Goal: Task Accomplishment & Management: Manage account settings

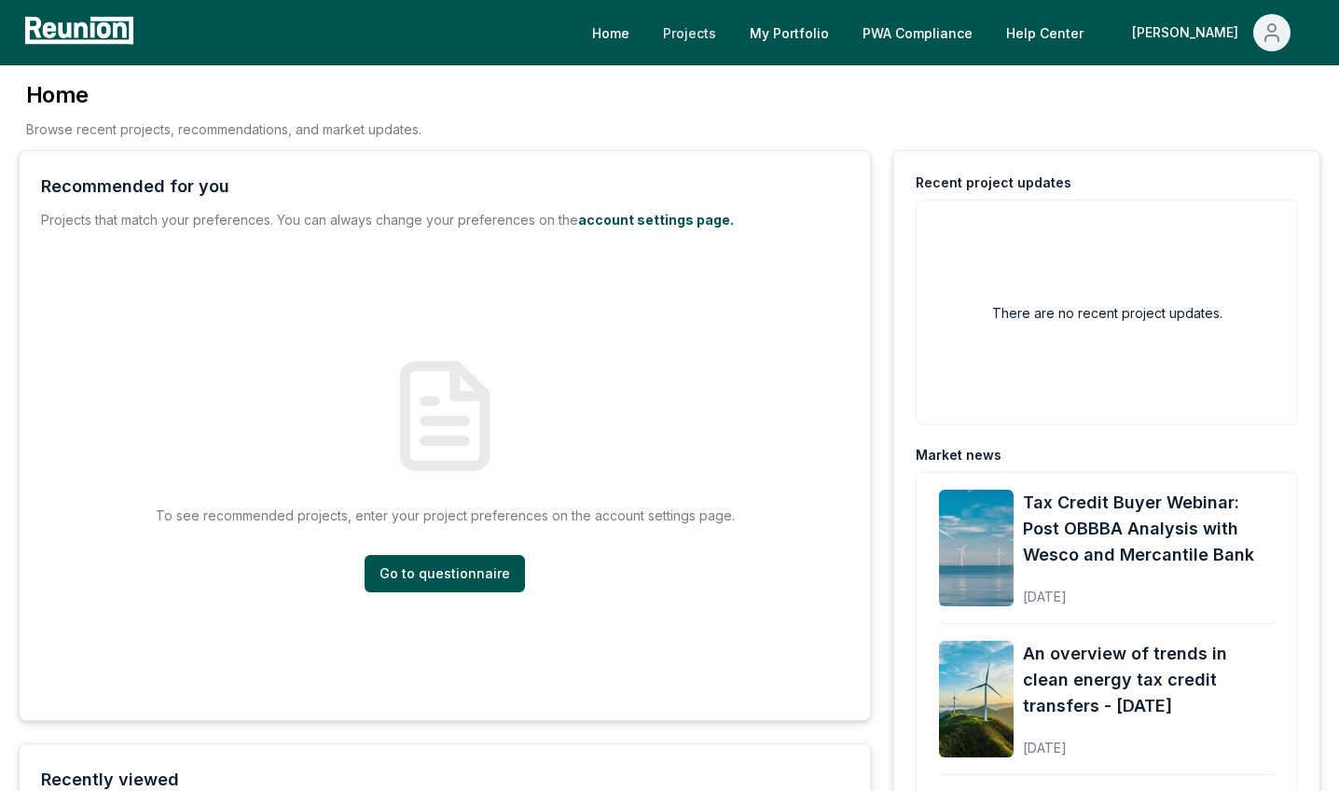
click at [731, 34] on link "Projects" at bounding box center [689, 32] width 83 height 37
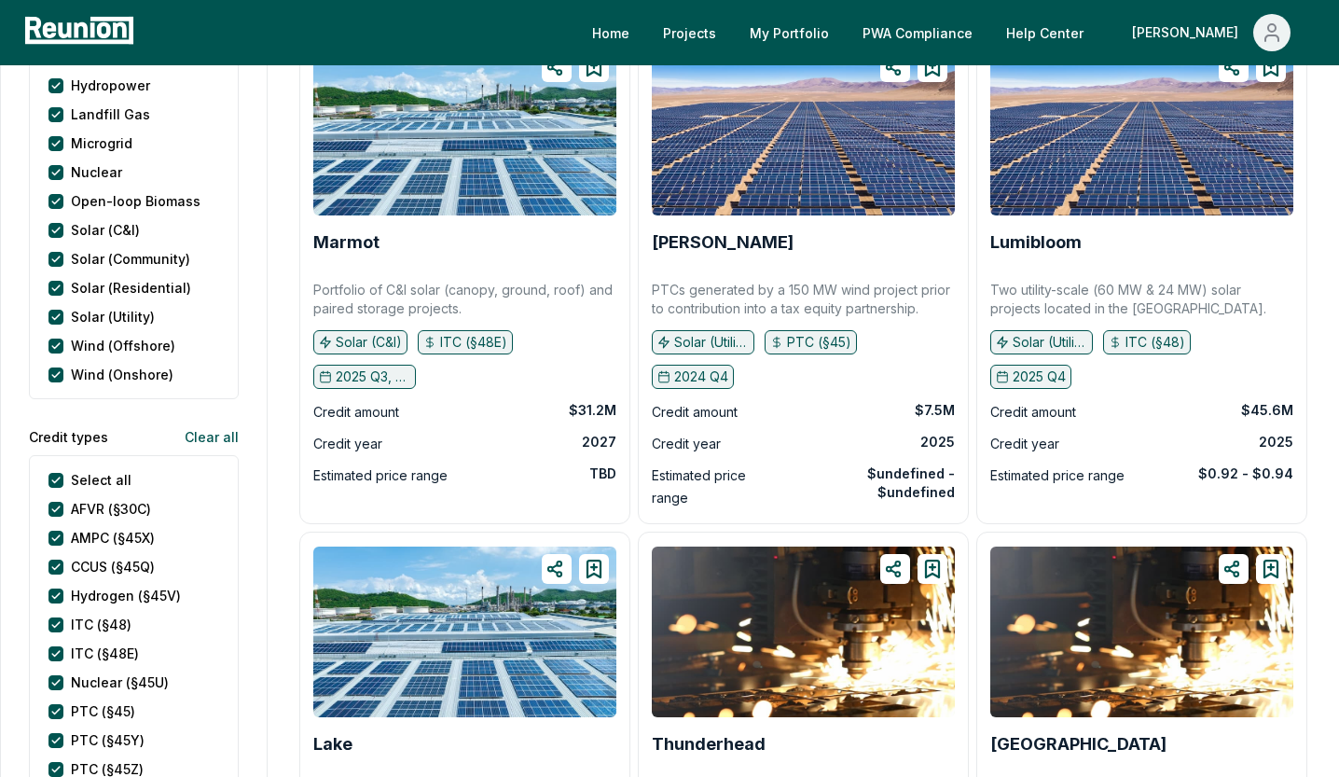
scroll to position [562, 0]
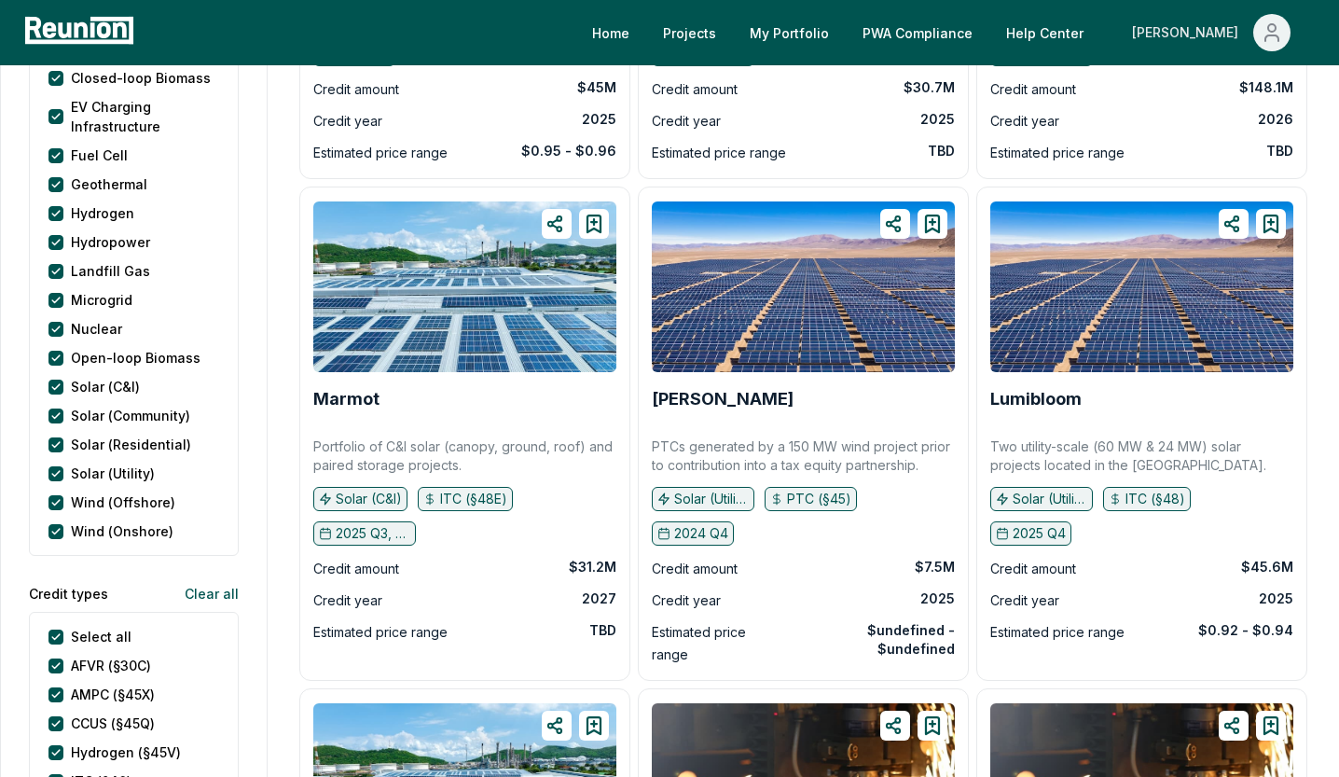
click at [1211, 40] on div "[PERSON_NAME]" at bounding box center [1189, 32] width 114 height 37
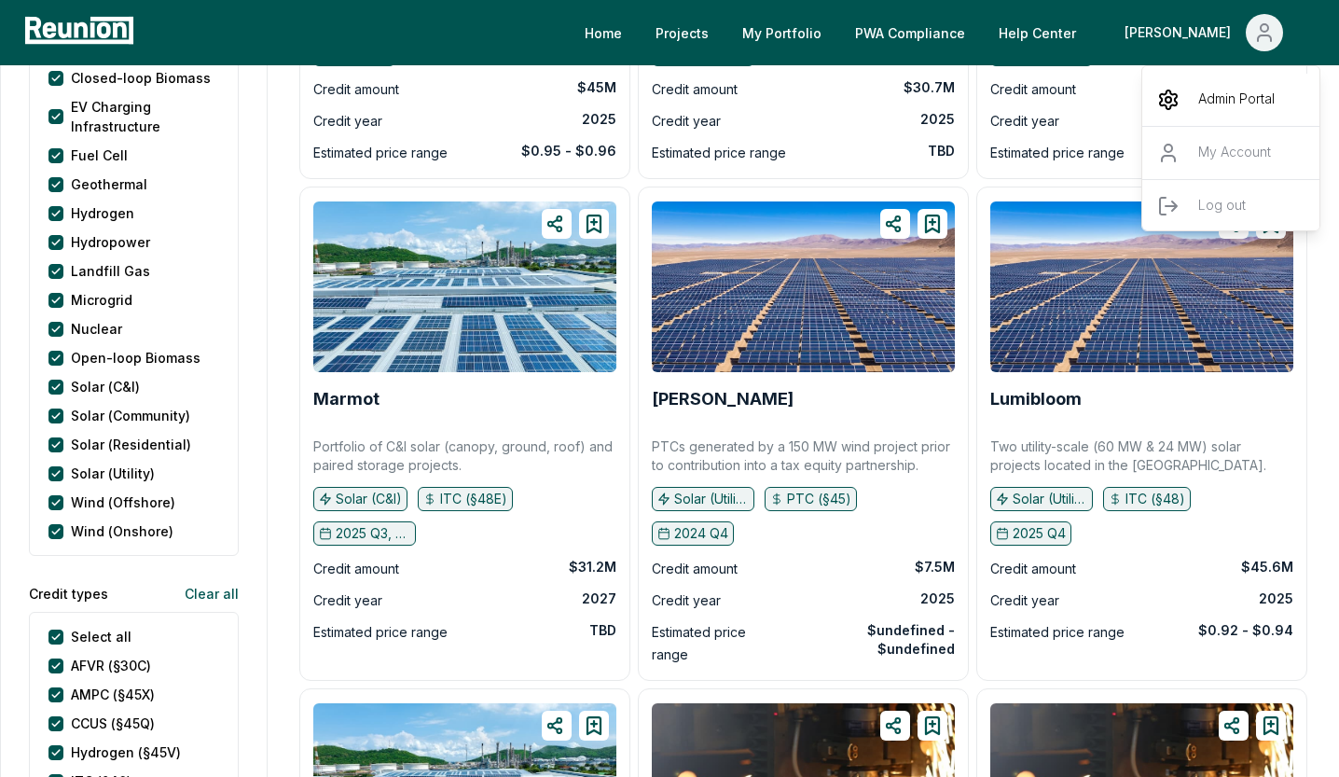
click at [1233, 106] on p "Admin Portal" at bounding box center [1236, 100] width 76 height 22
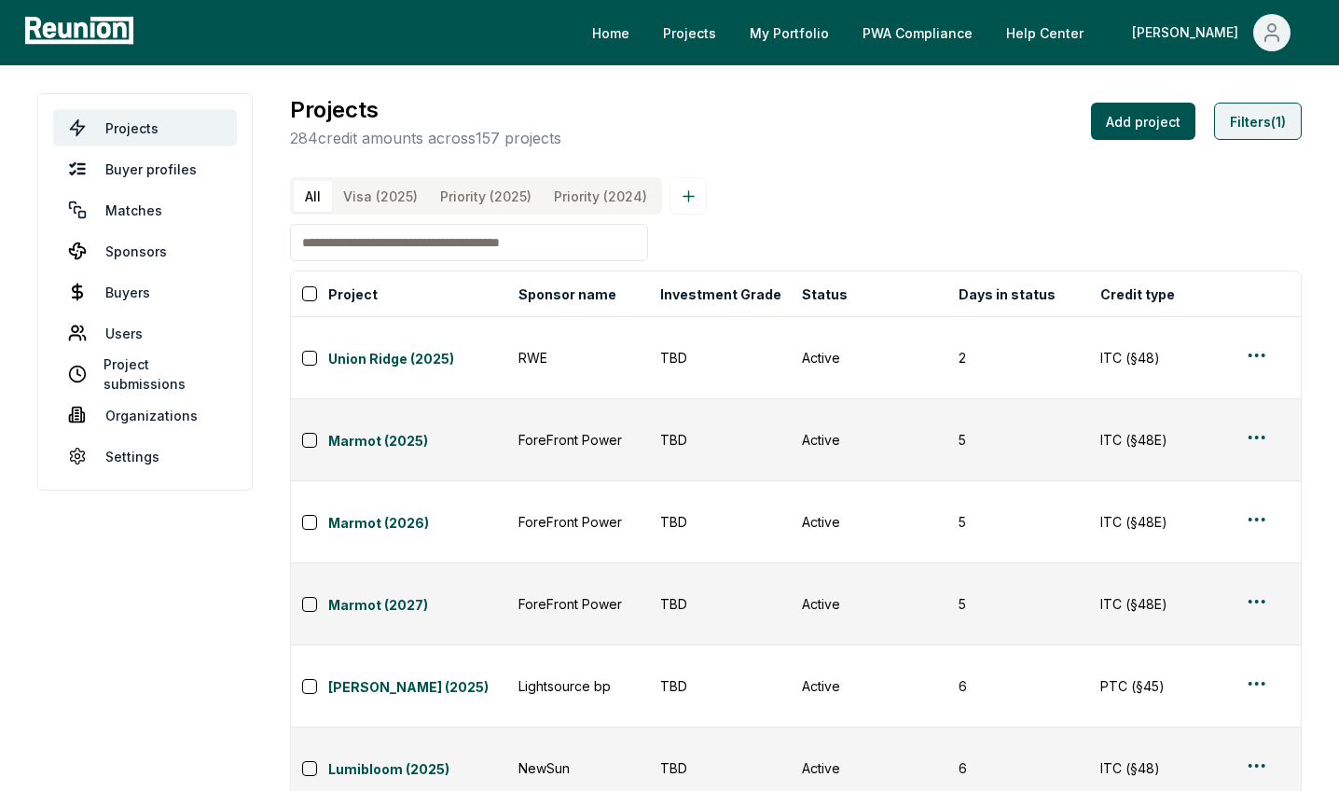
click at [1275, 117] on button "Filters (1)" at bounding box center [1258, 121] width 88 height 37
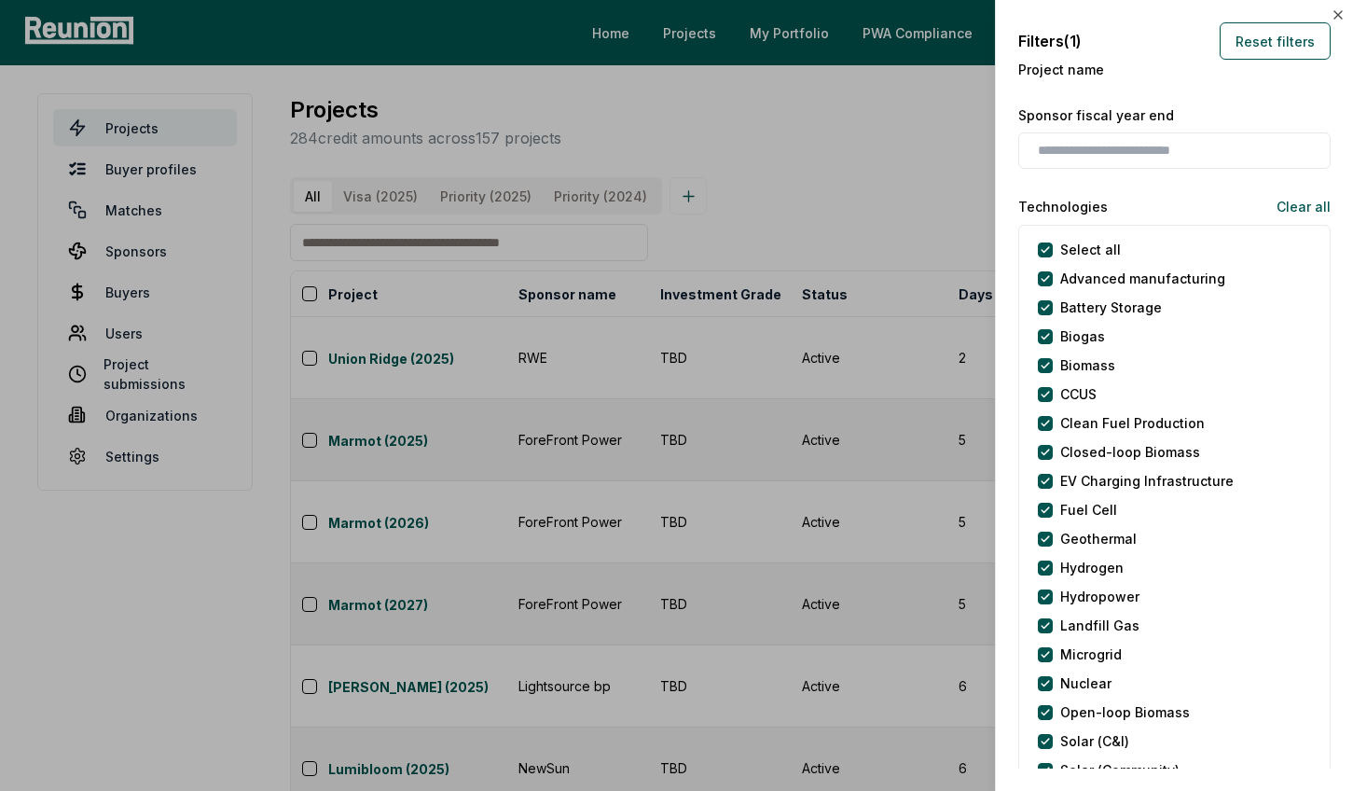
click at [888, 147] on div at bounding box center [676, 395] width 1353 height 791
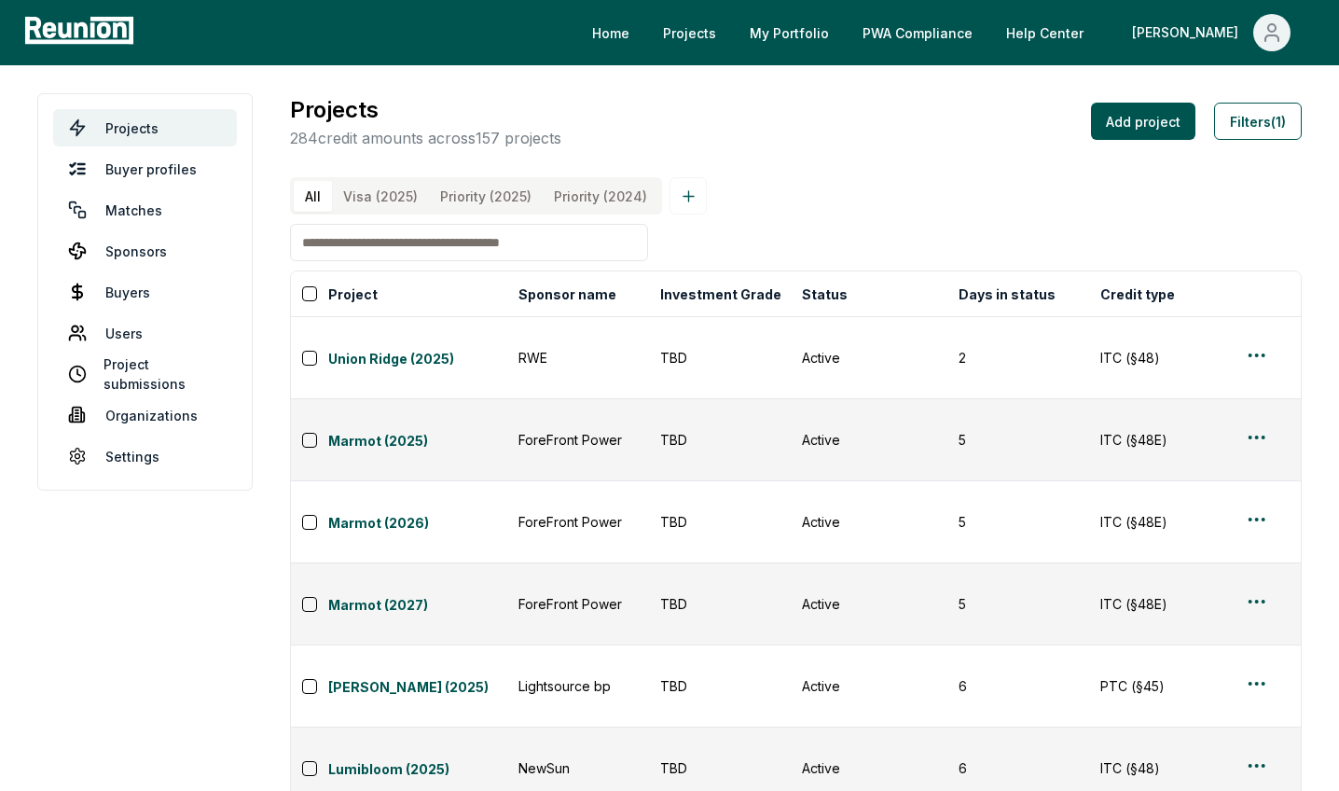
click at [475, 198] on \(2025\) "Priority (2025)" at bounding box center [486, 196] width 114 height 31
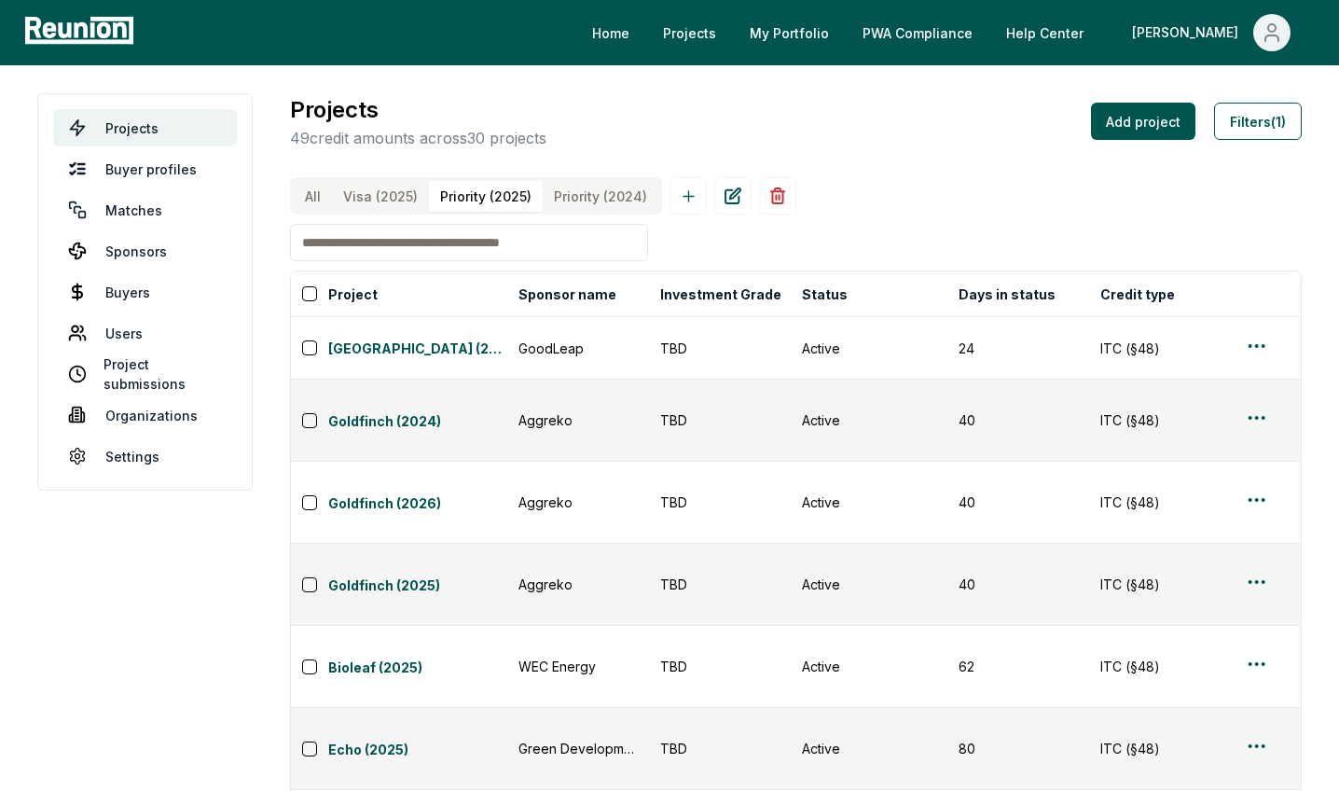
click at [612, 209] on \(2024\) "Priority (2024)" at bounding box center [601, 196] width 116 height 31
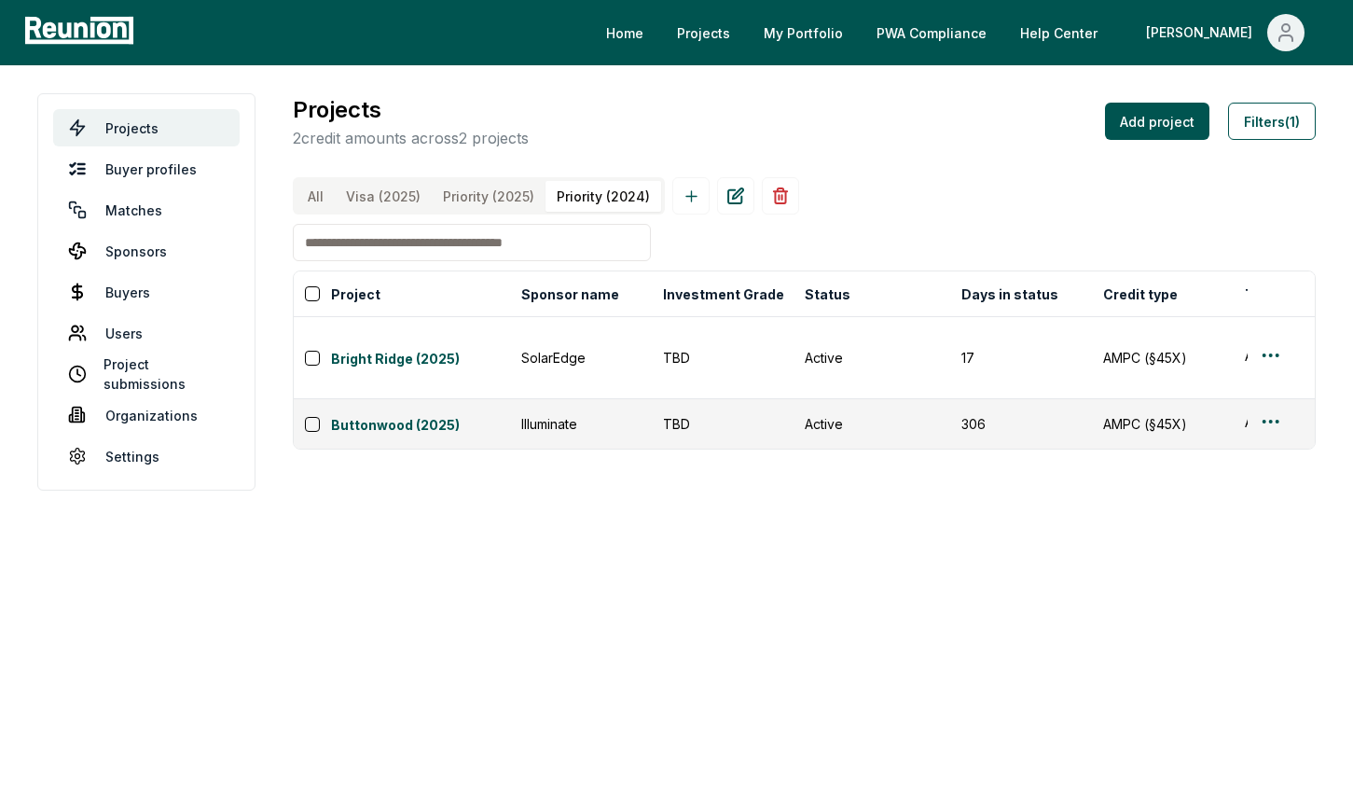
click at [495, 201] on \(2025\) "Priority (2025)" at bounding box center [489, 196] width 114 height 31
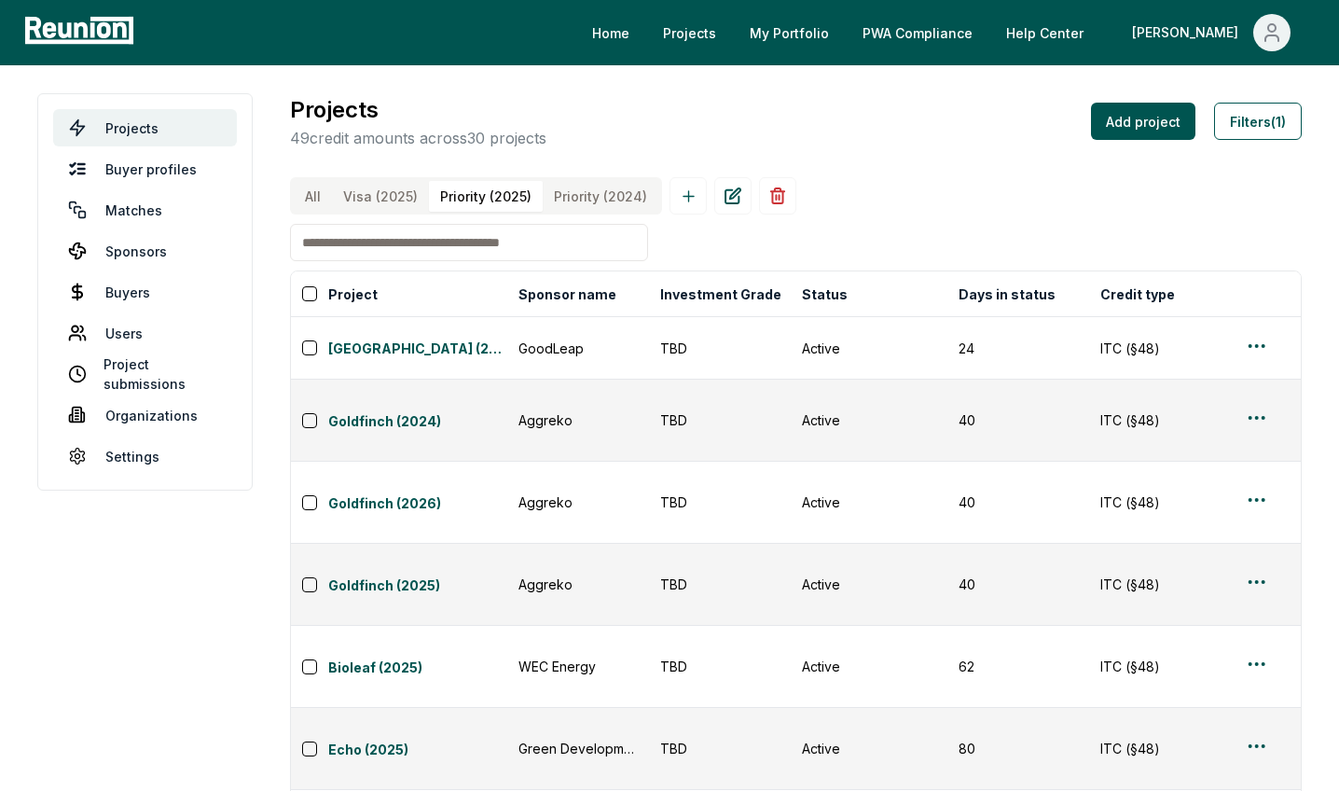
click at [368, 189] on \(2025\) "Visa (2025)" at bounding box center [380, 196] width 97 height 31
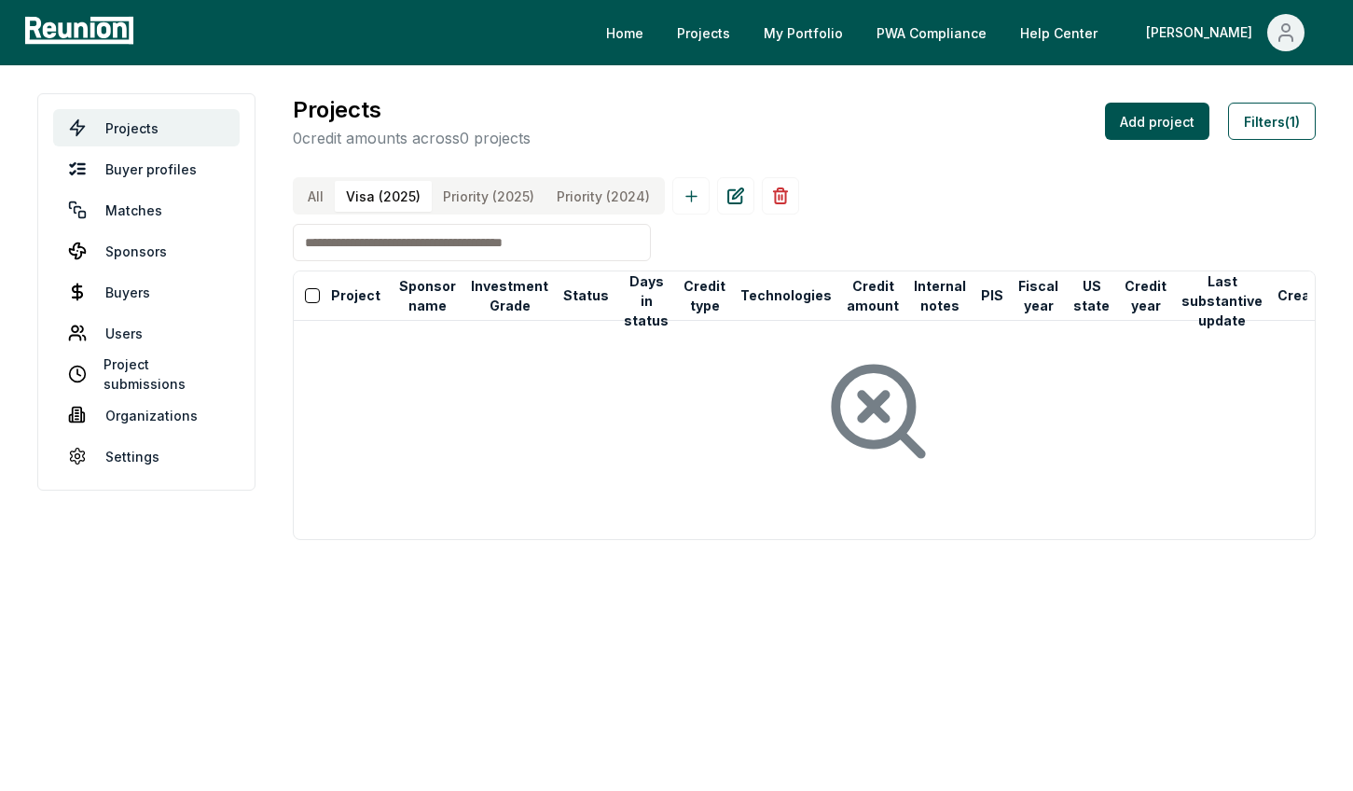
click at [464, 193] on \(2025\) "Priority (2025)" at bounding box center [489, 196] width 114 height 31
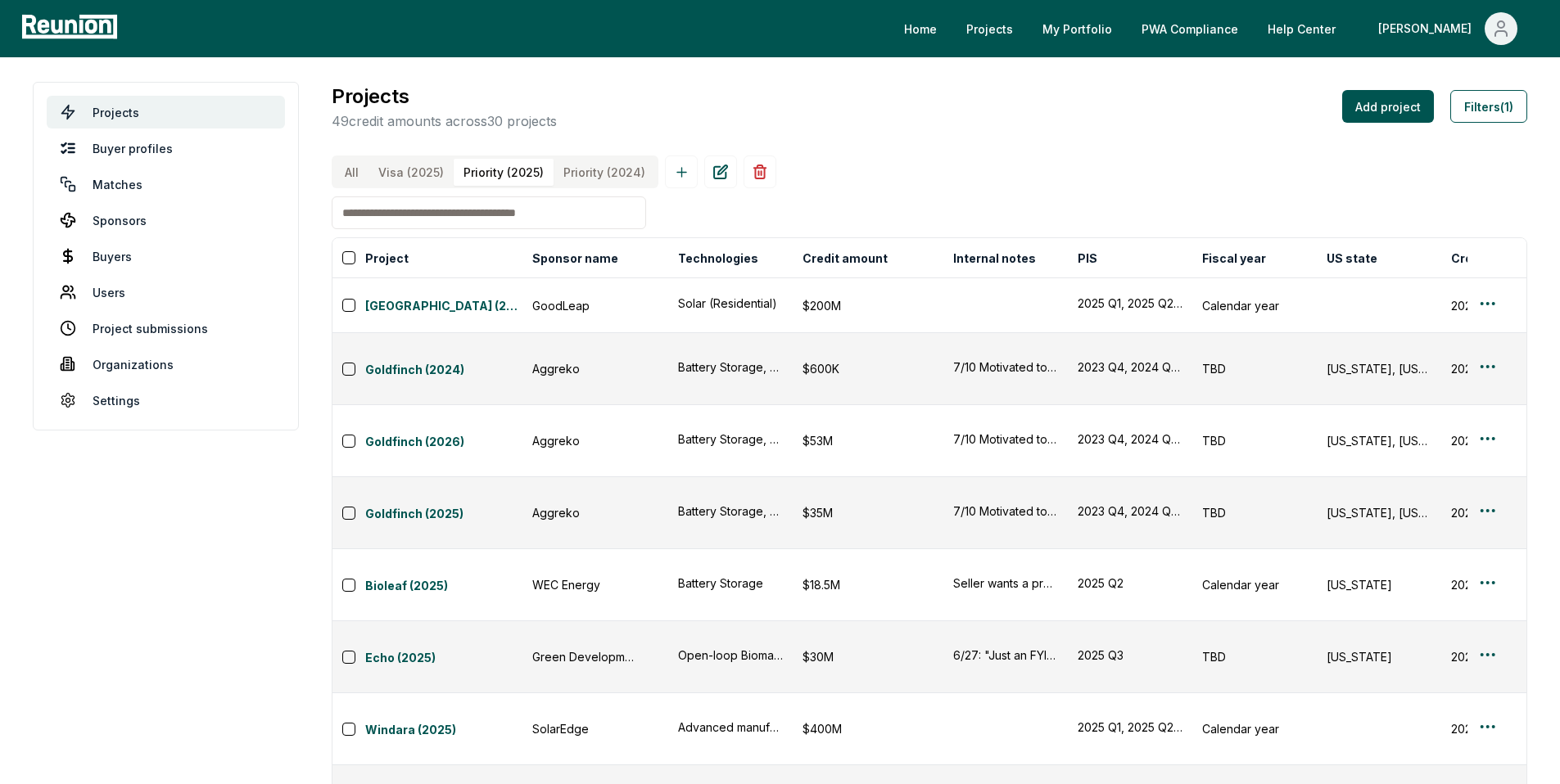
click at [607, 167] on \(2024\) "Priority (2024)" at bounding box center [604, 172] width 102 height 27
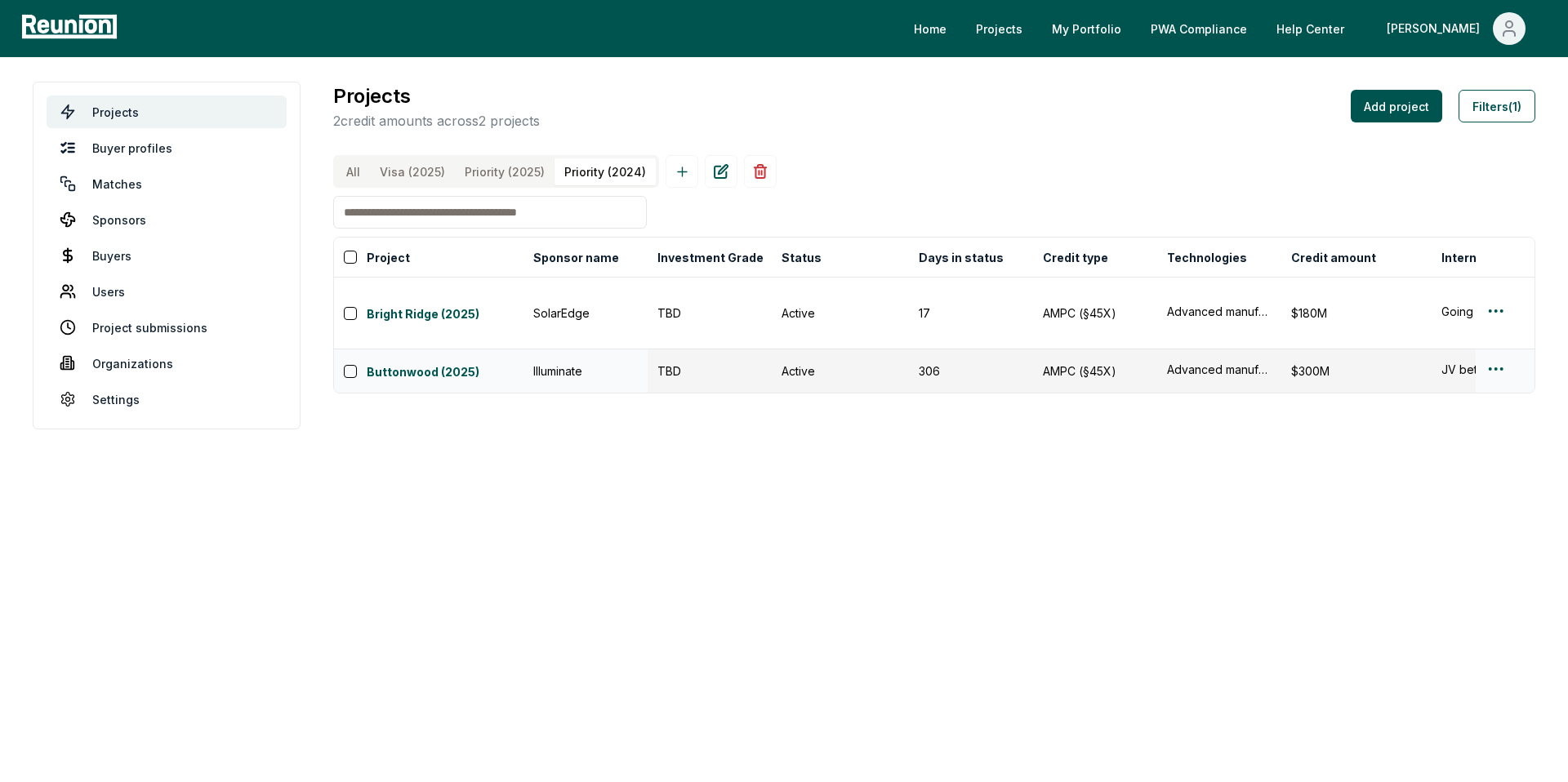
click at [349, 365] on button "button" at bounding box center [350, 371] width 13 height 13
click at [348, 315] on button "button" at bounding box center [350, 314] width 13 height 13
click at [1184, 309] on html "Please visit us on your desktop We're working on making our marketplace mobile-…" at bounding box center [784, 391] width 1568 height 782
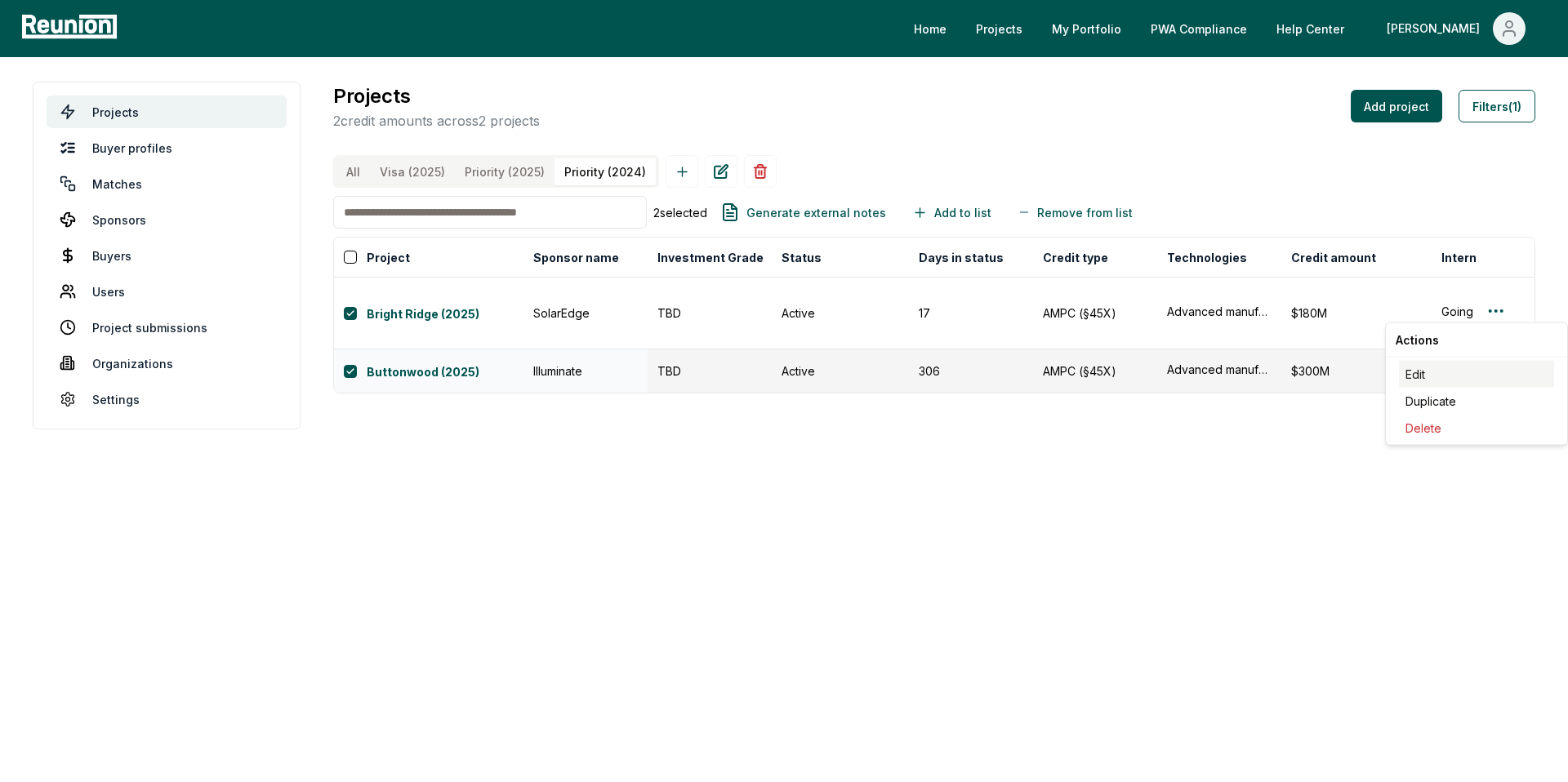
click at [1184, 378] on div "Edit" at bounding box center [1476, 374] width 155 height 27
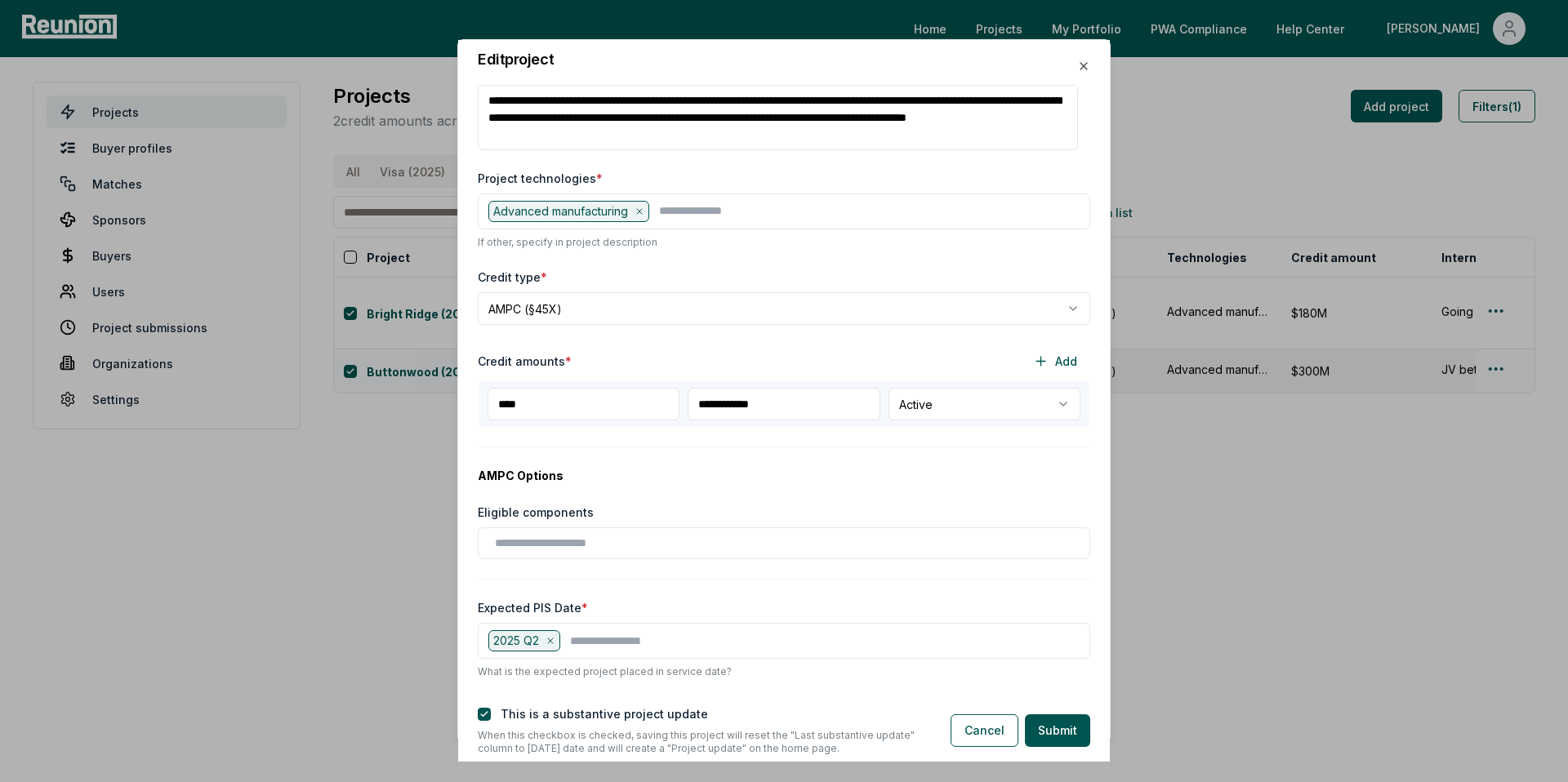
scroll to position [380, 0]
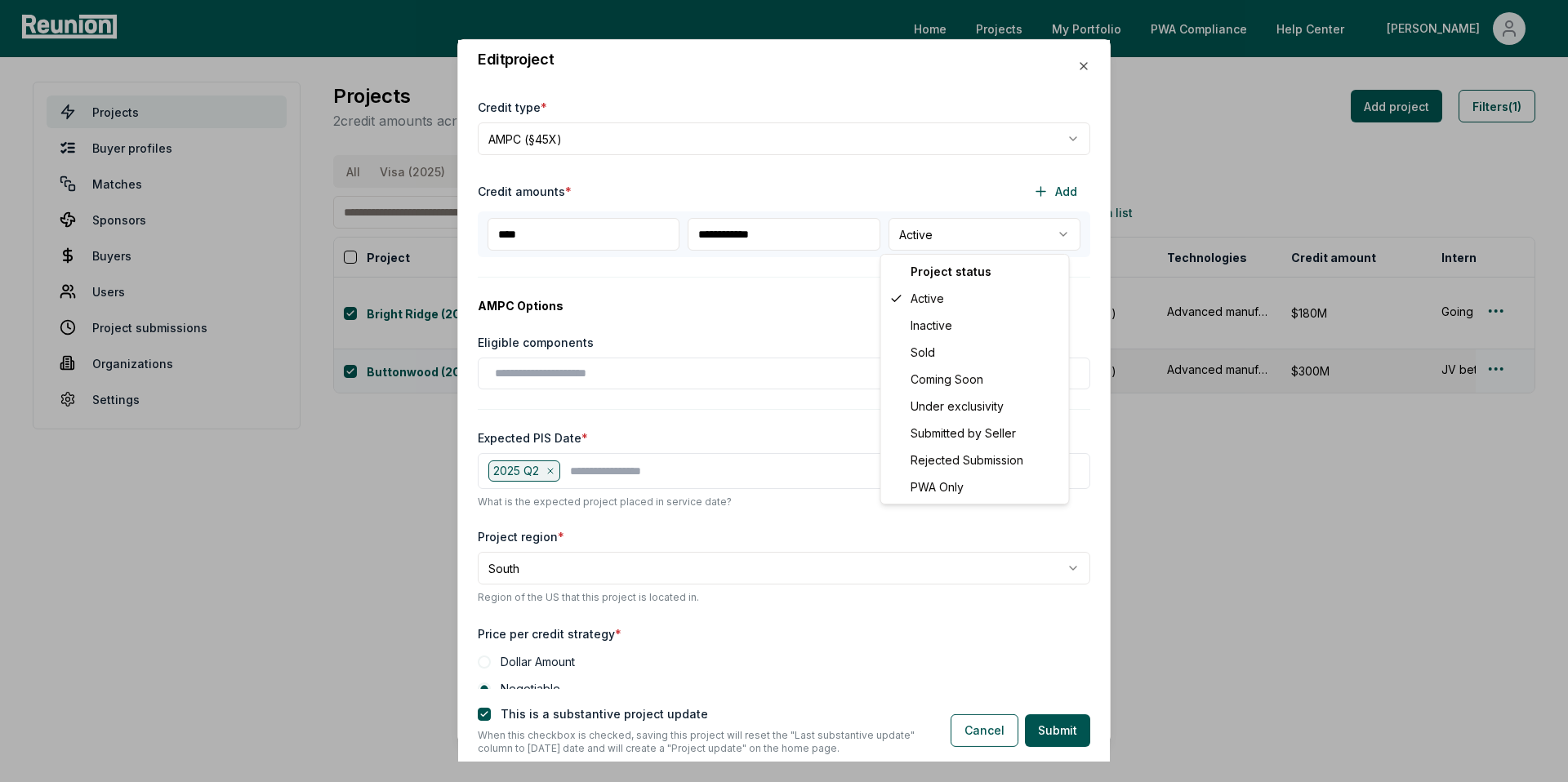
click at [954, 235] on body "Please visit us on your desktop We're working on making our marketplace mobile-…" at bounding box center [784, 391] width 1568 height 782
select select "********"
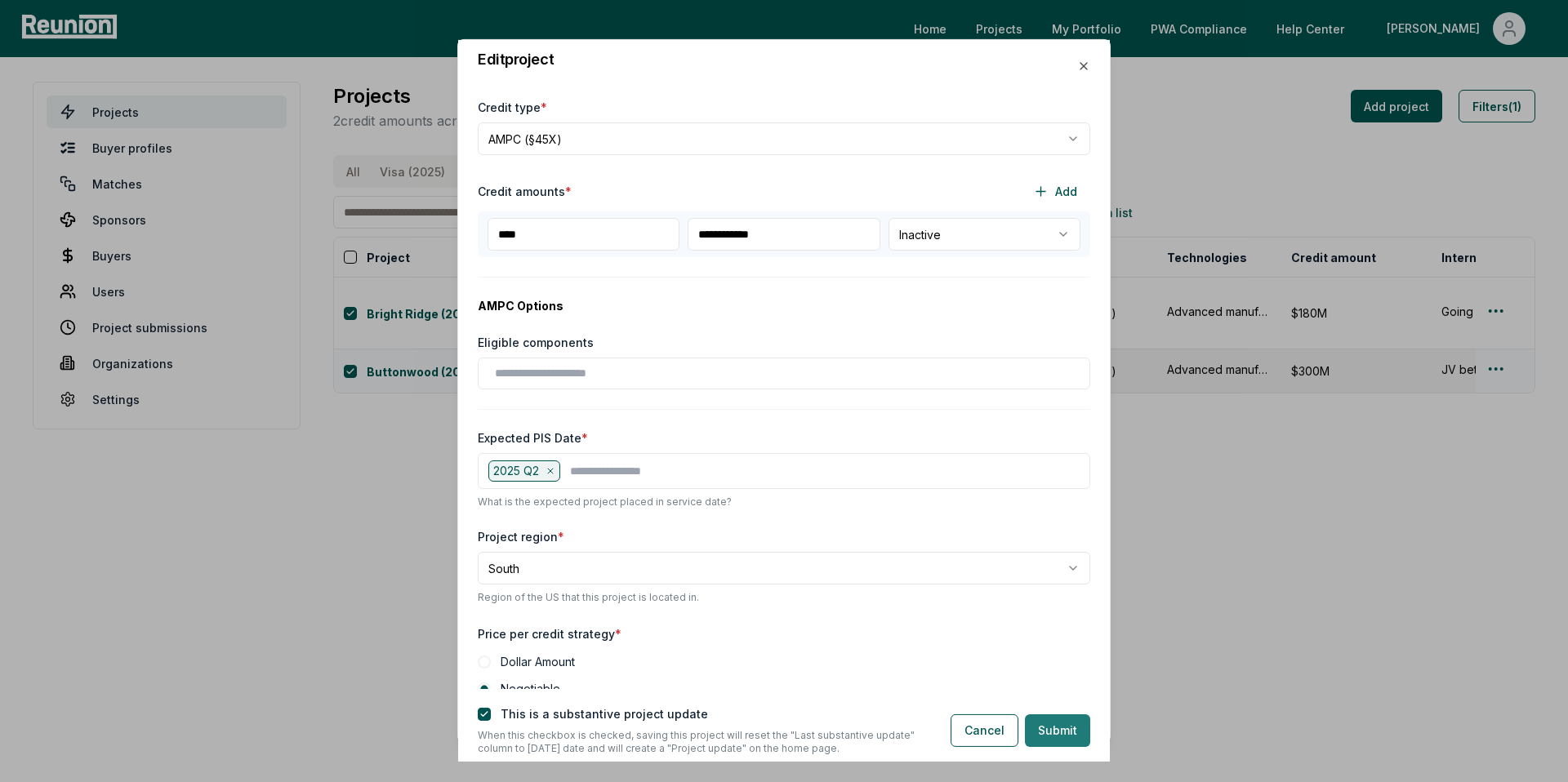
click at [1067, 692] on button "Submit" at bounding box center [1057, 730] width 66 height 32
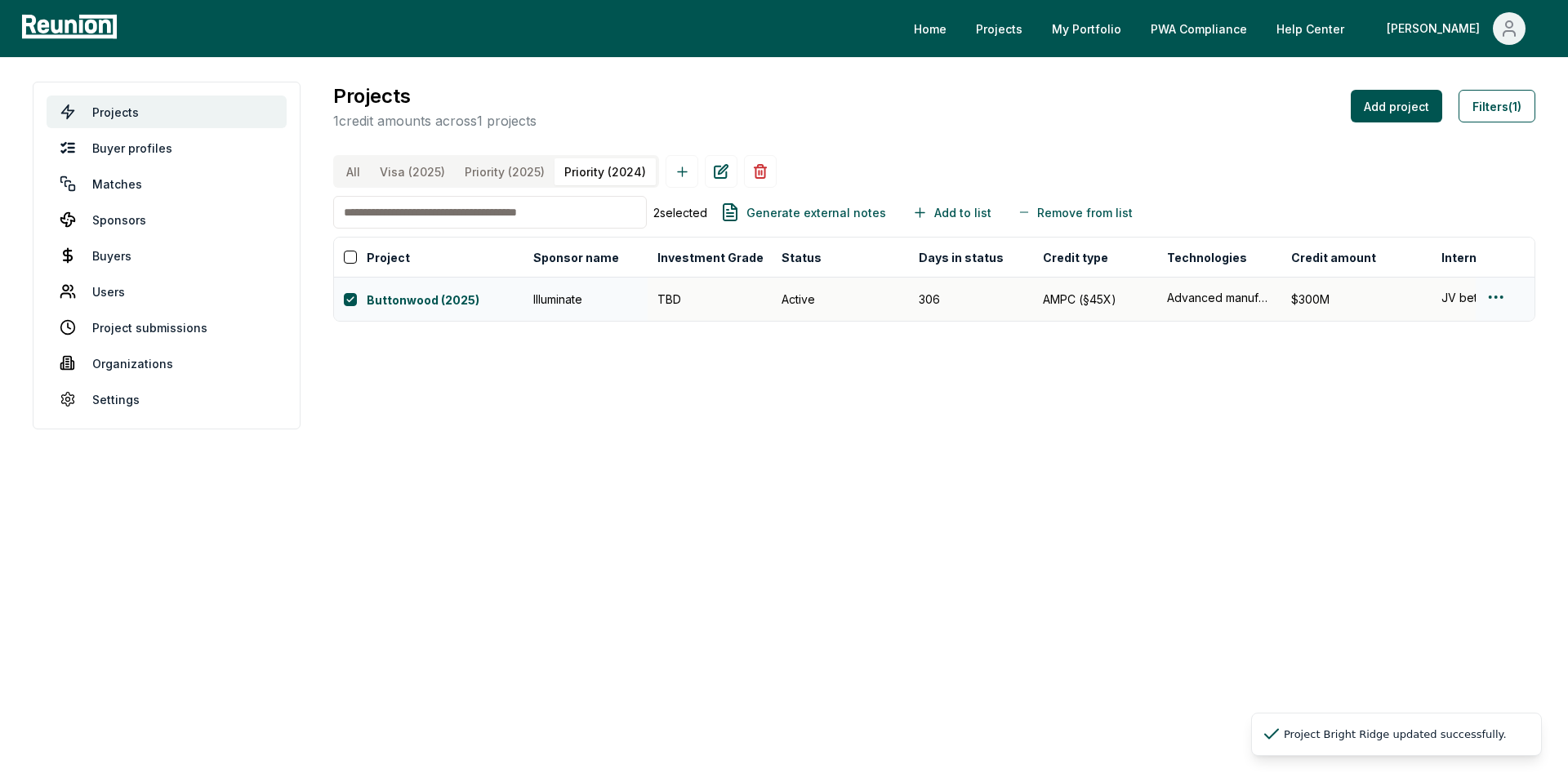
click at [1184, 309] on html "Please visit us on your desktop We're working on making our marketplace mobile-…" at bounding box center [784, 391] width 1568 height 782
click at [1184, 371] on div "Edit" at bounding box center [1476, 374] width 155 height 27
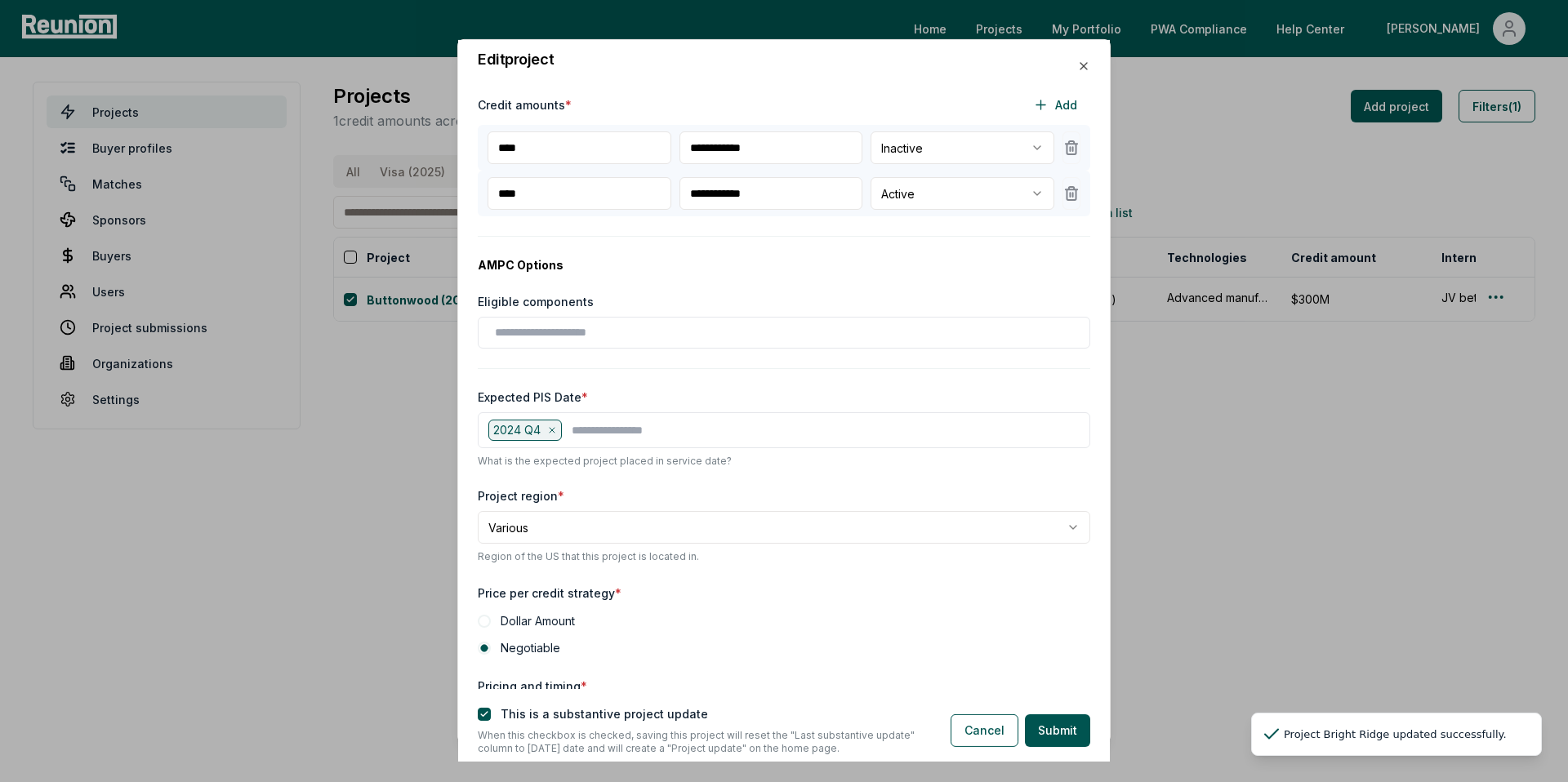
scroll to position [370, 0]
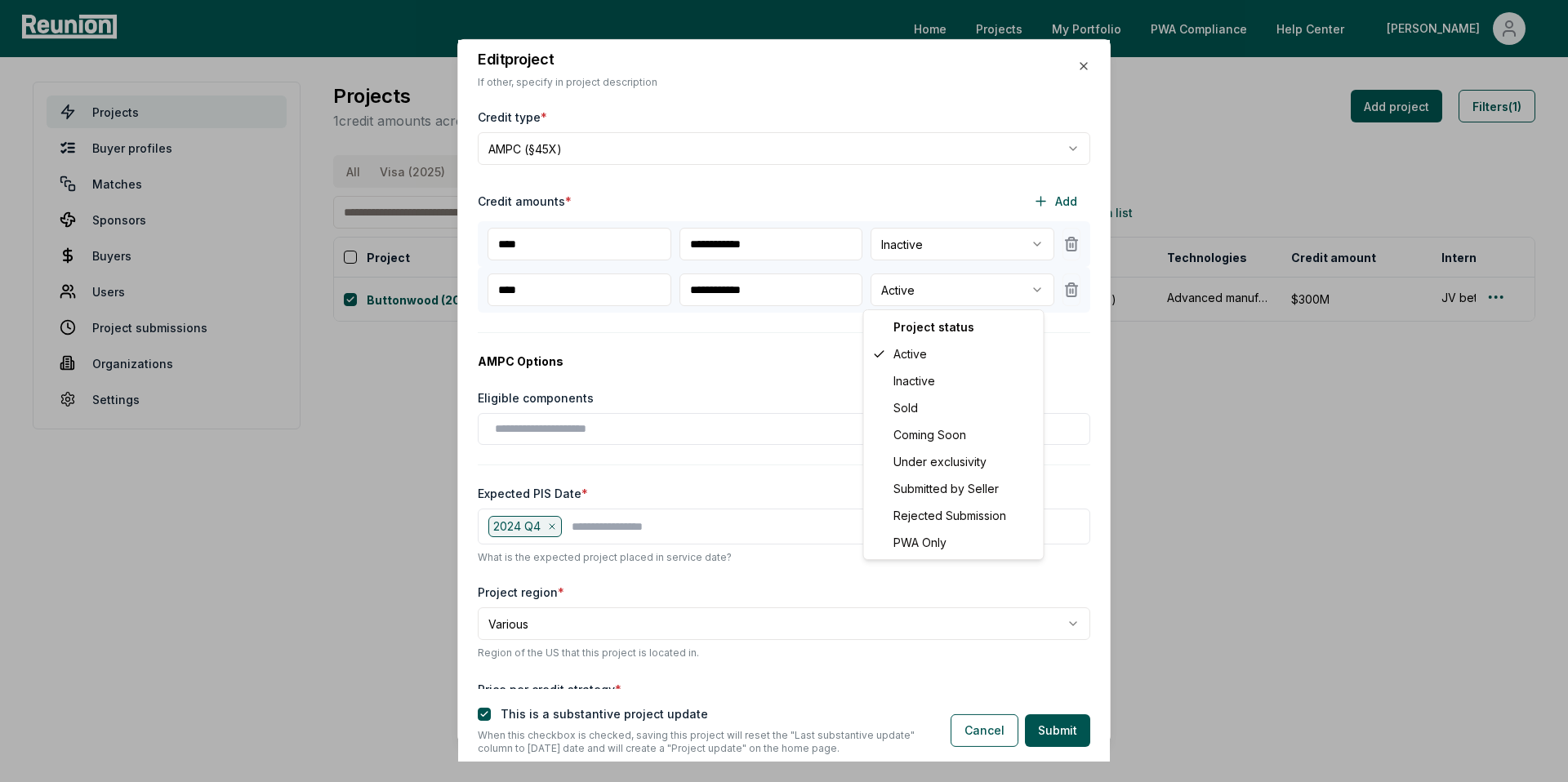
click at [954, 294] on body "Please visit us on your desktop We're working on making our marketplace mobile-…" at bounding box center [784, 391] width 1568 height 782
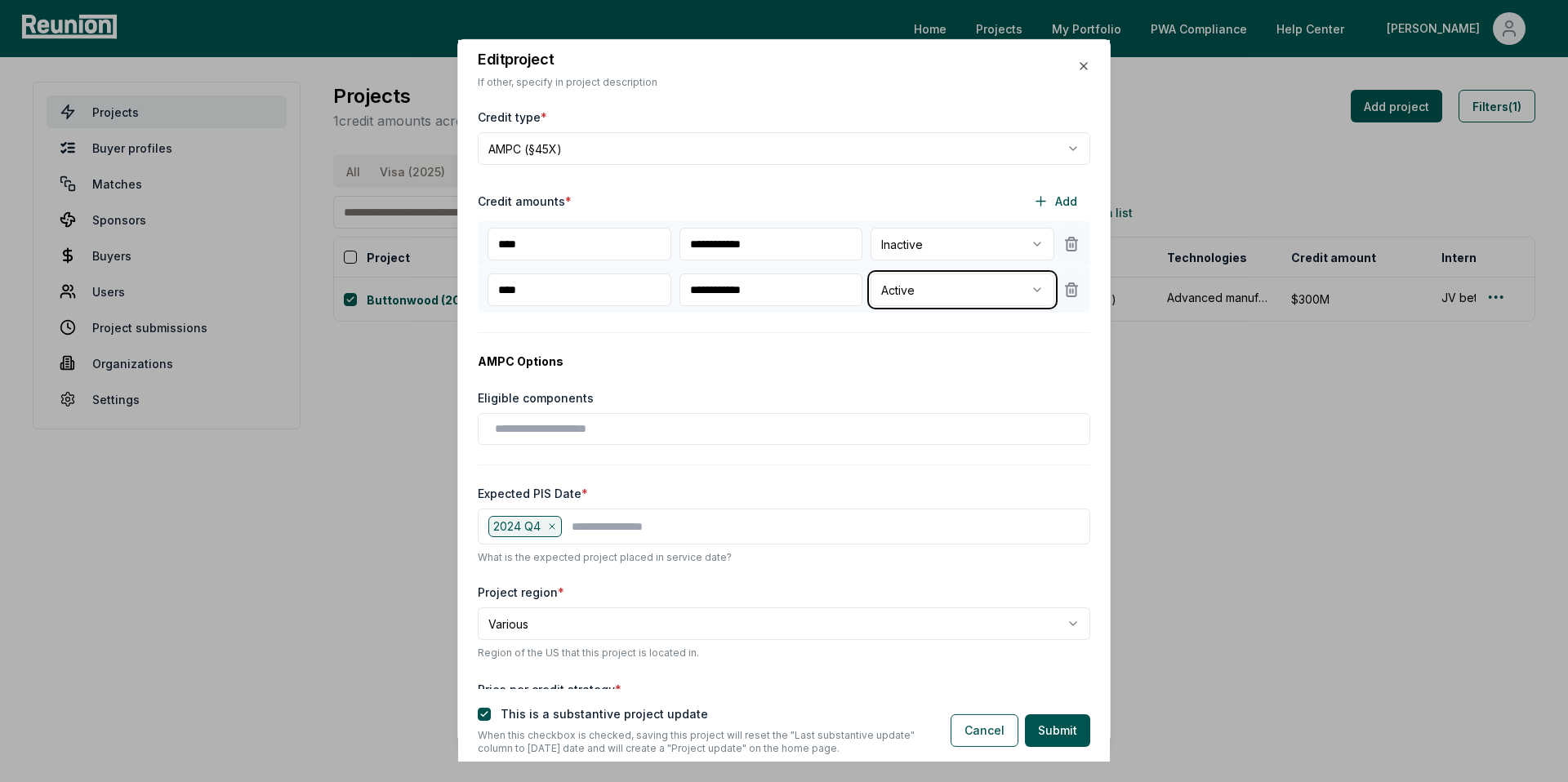
click at [752, 352] on body "Please visit us on your desktop We're working on making our marketplace mobile-…" at bounding box center [784, 391] width 1568 height 782
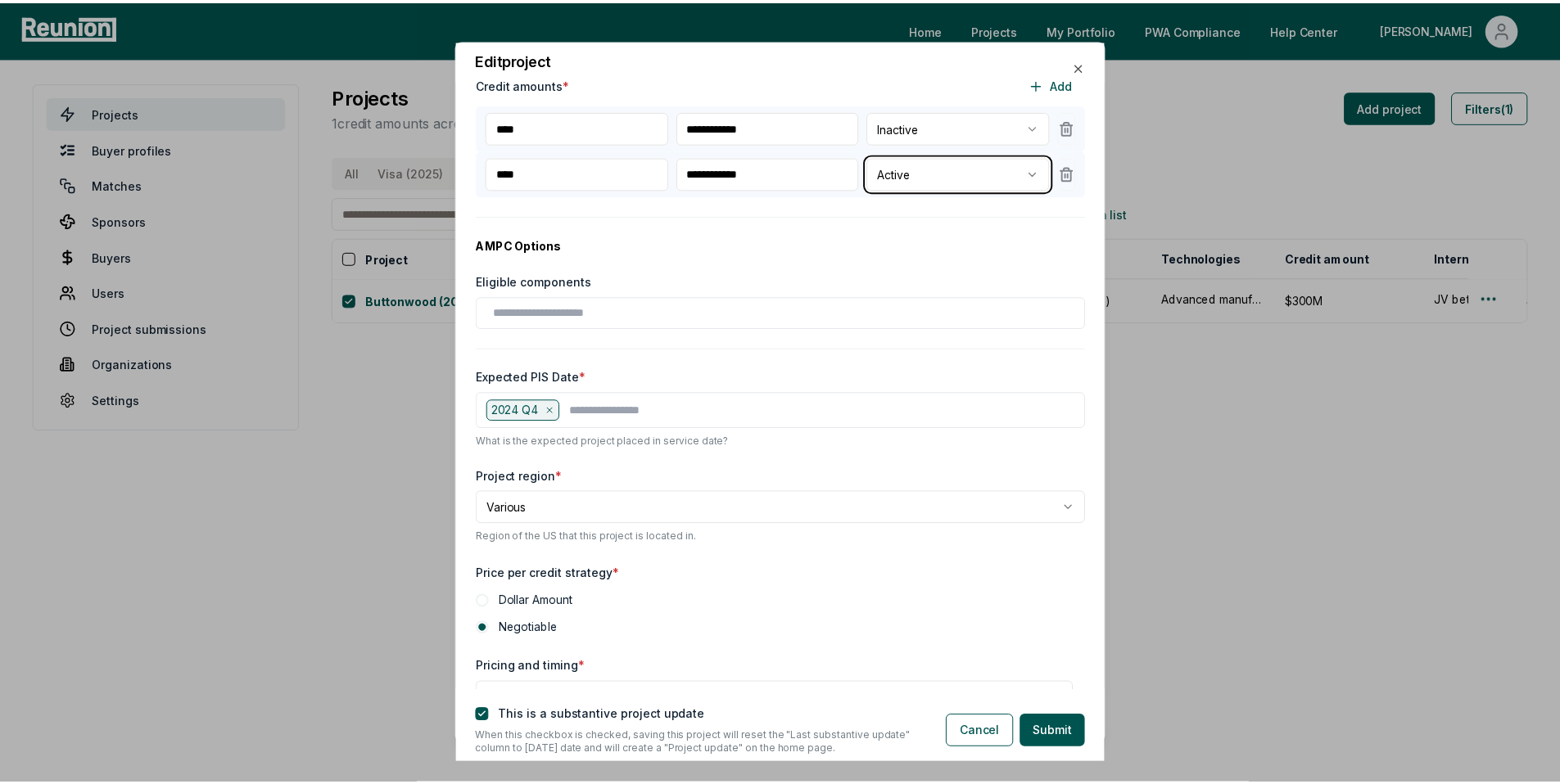
scroll to position [336, 0]
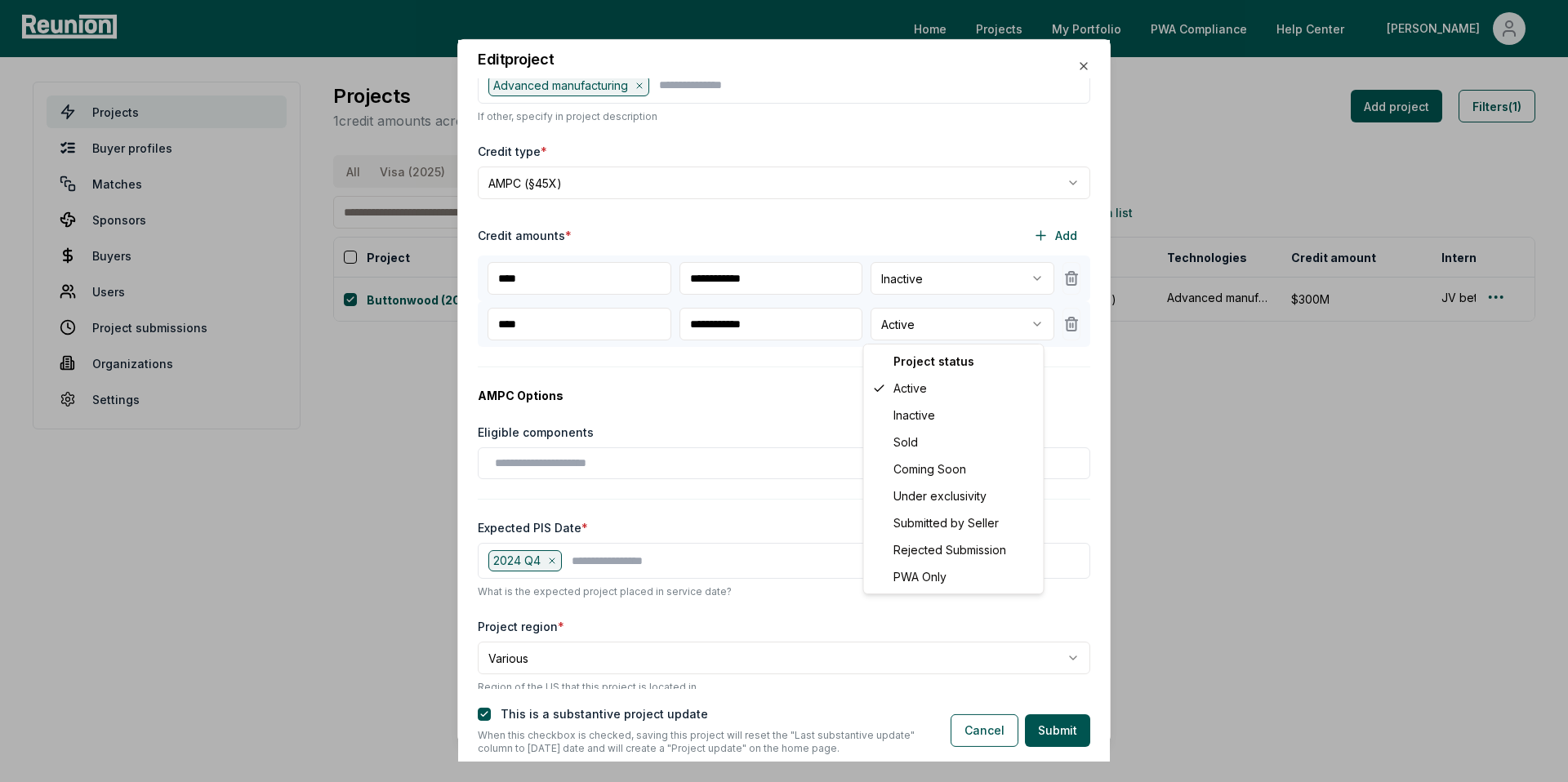
click at [936, 333] on body "Please visit us on your desktop We're working on making our marketplace mobile-…" at bounding box center [784, 391] width 1568 height 782
select select "********"
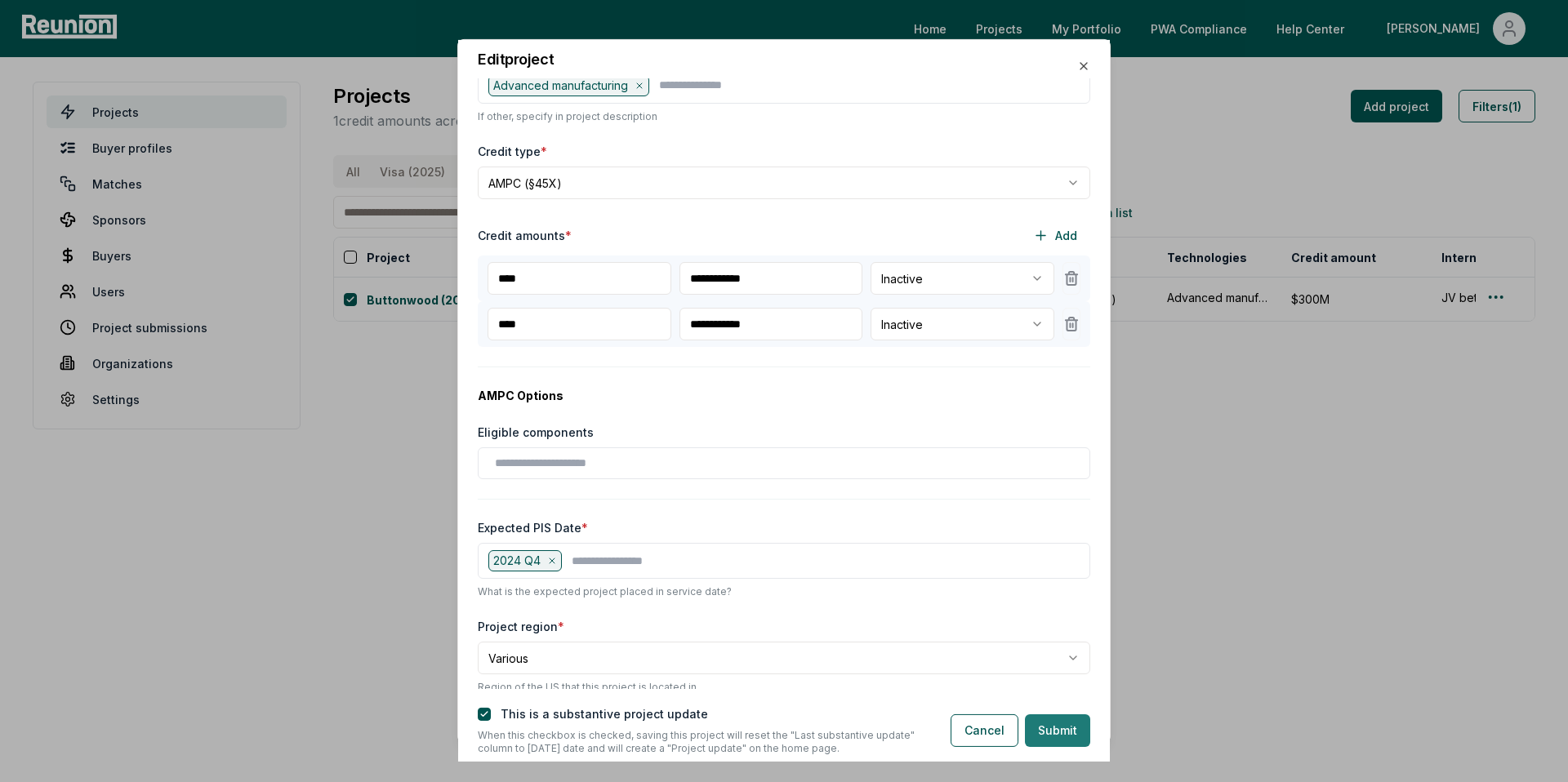
click at [1067, 692] on button "Submit" at bounding box center [1057, 730] width 66 height 32
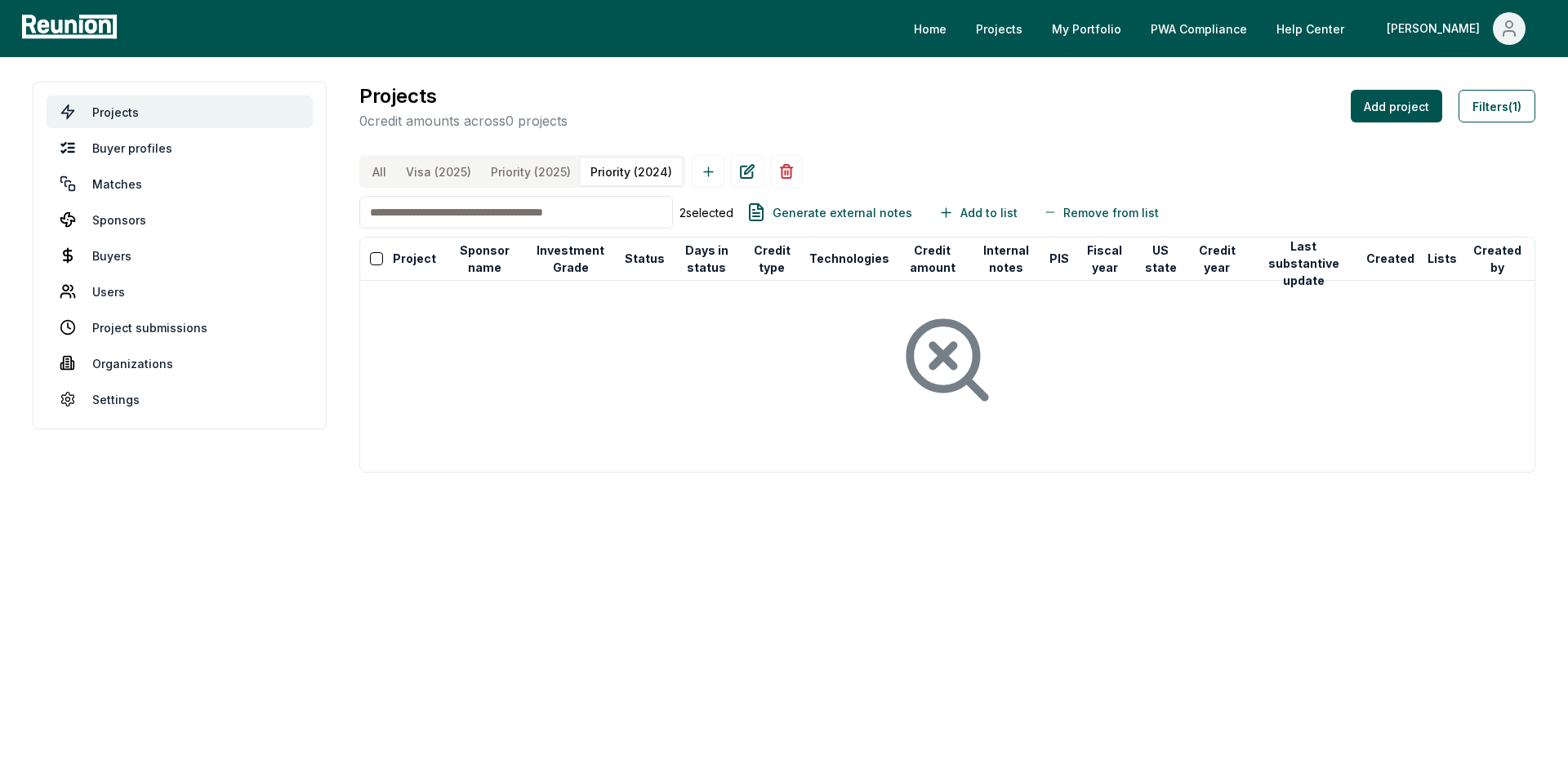
click at [542, 229] on input at bounding box center [516, 212] width 314 height 32
click at [554, 173] on div "All Visa (2025) Priority (2025) Priority (2024)" at bounding box center [522, 171] width 326 height 32
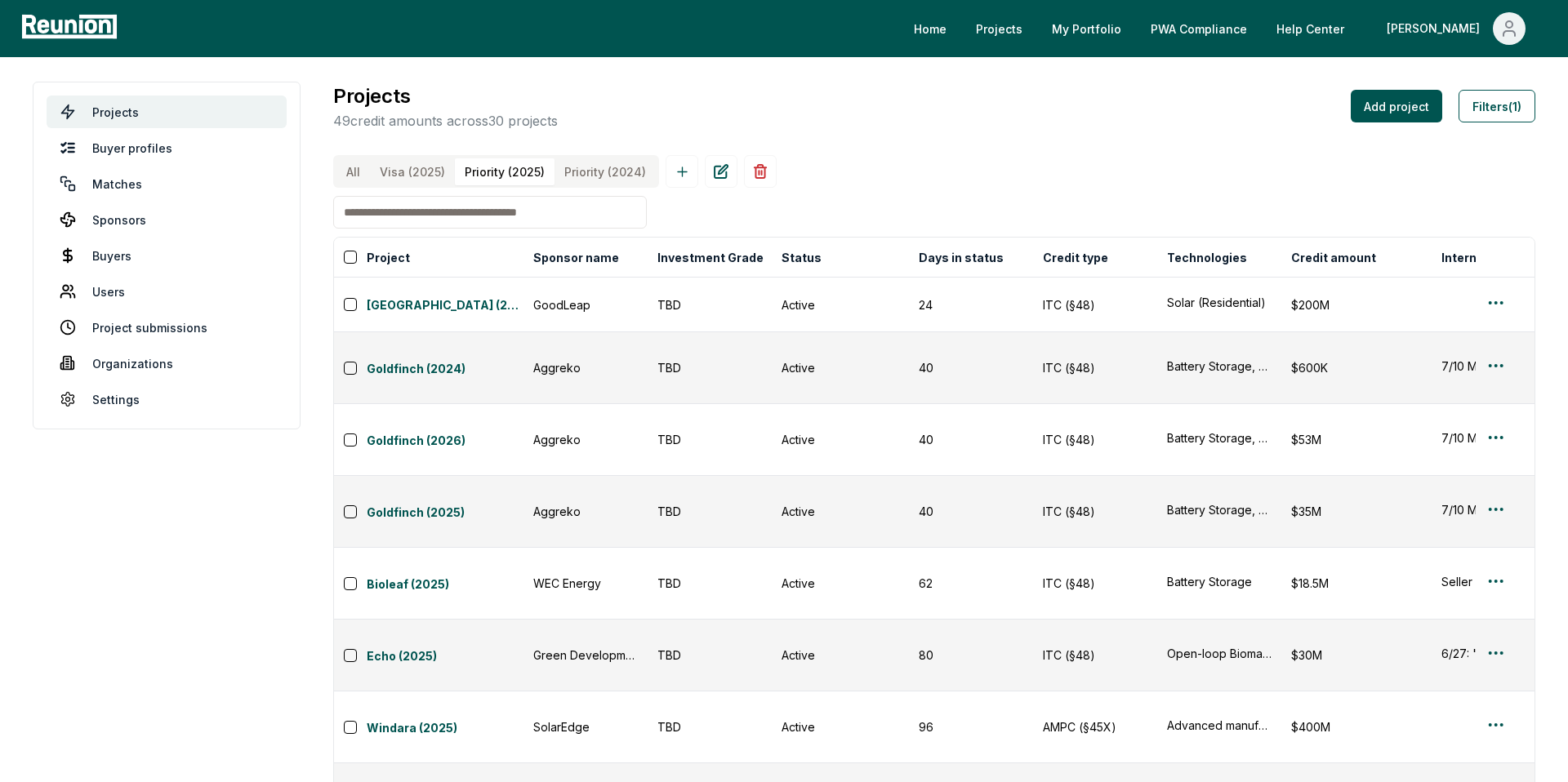
click at [590, 175] on \(2024\) "Priority (2024)" at bounding box center [605, 172] width 102 height 27
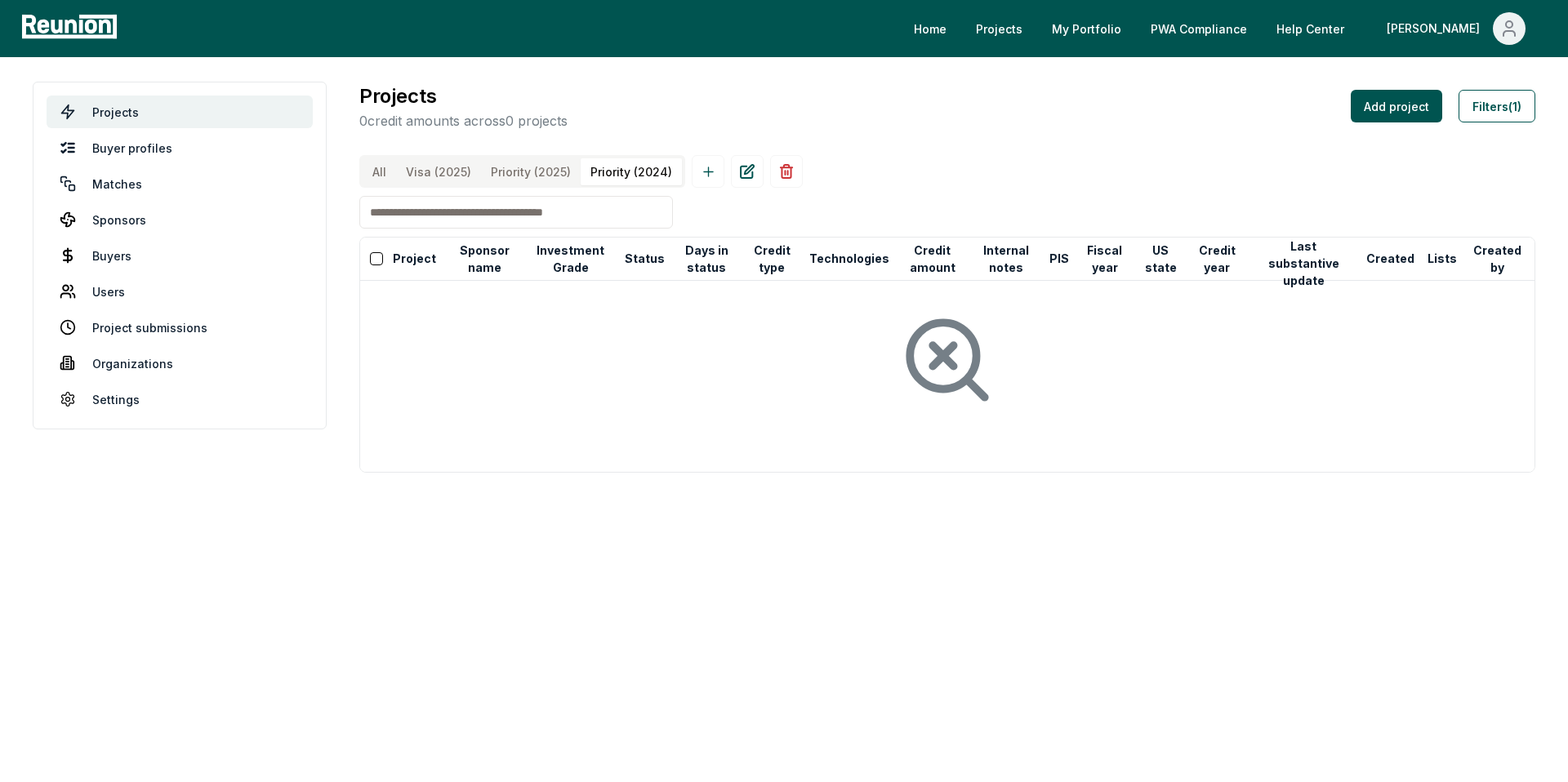
click at [648, 317] on div at bounding box center [947, 360] width 1148 height 132
click at [541, 173] on \(2025\) "Priority (2025)" at bounding box center [531, 172] width 100 height 27
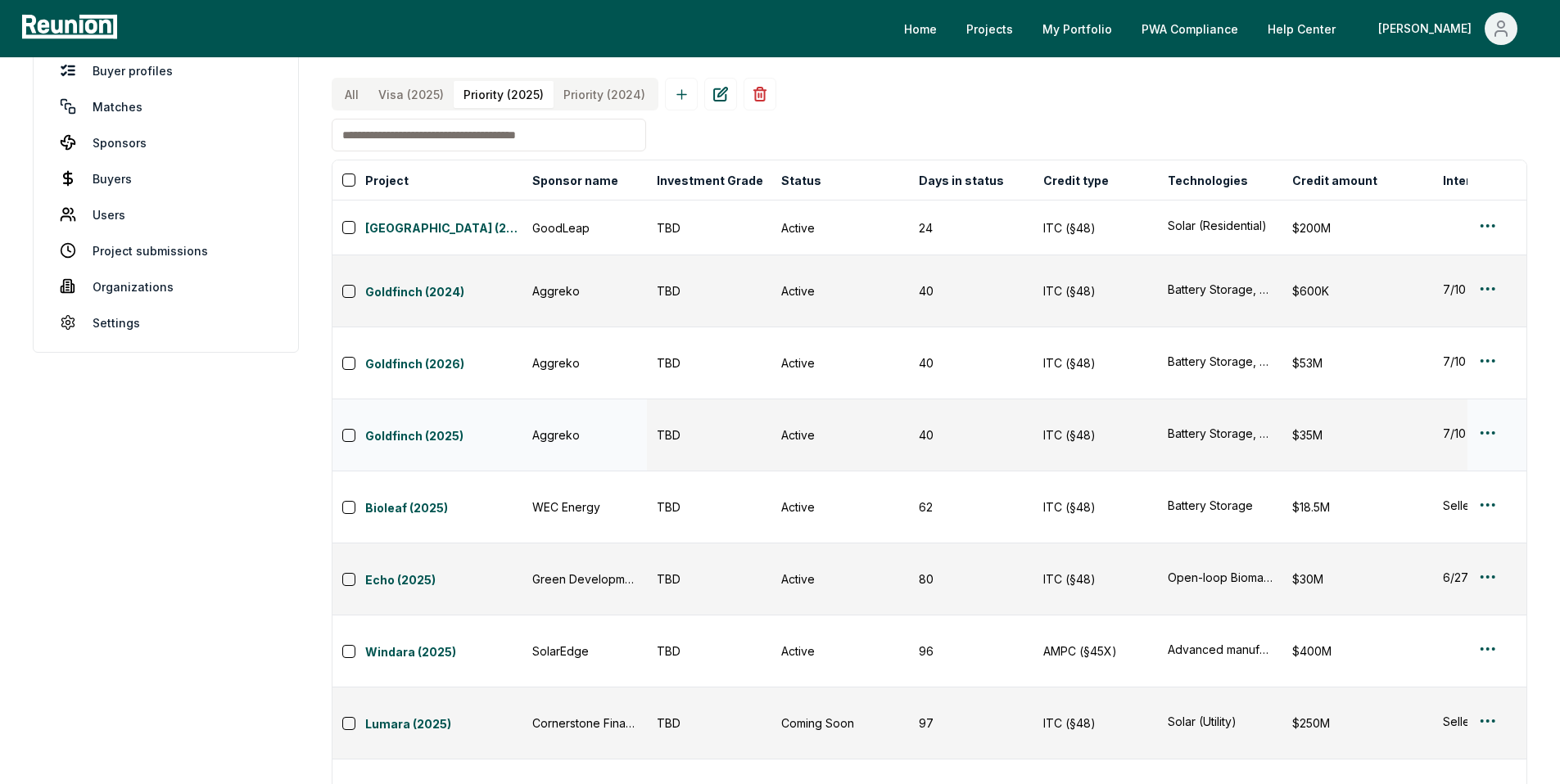
scroll to position [0, 0]
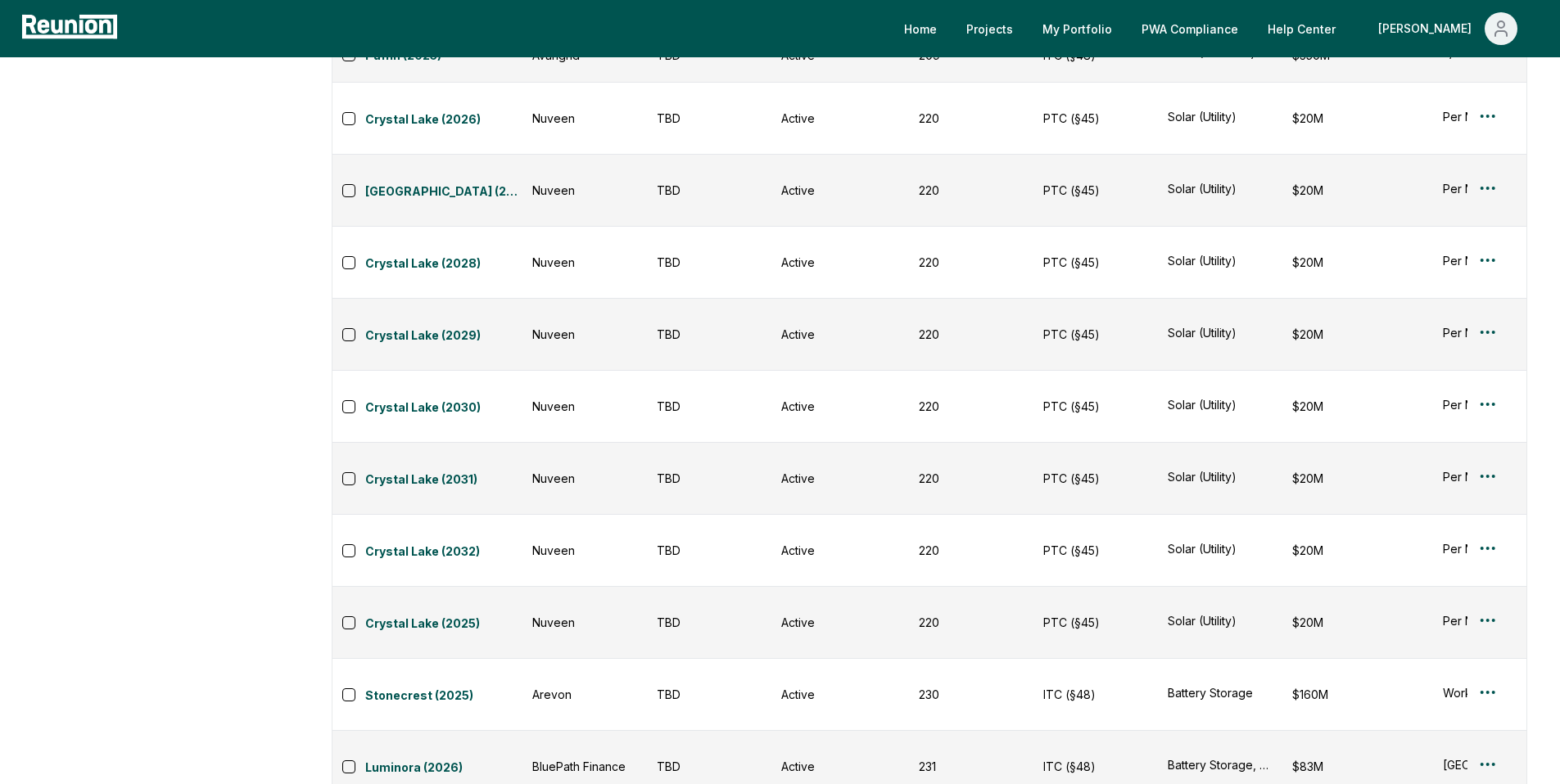
scroll to position [1728, 0]
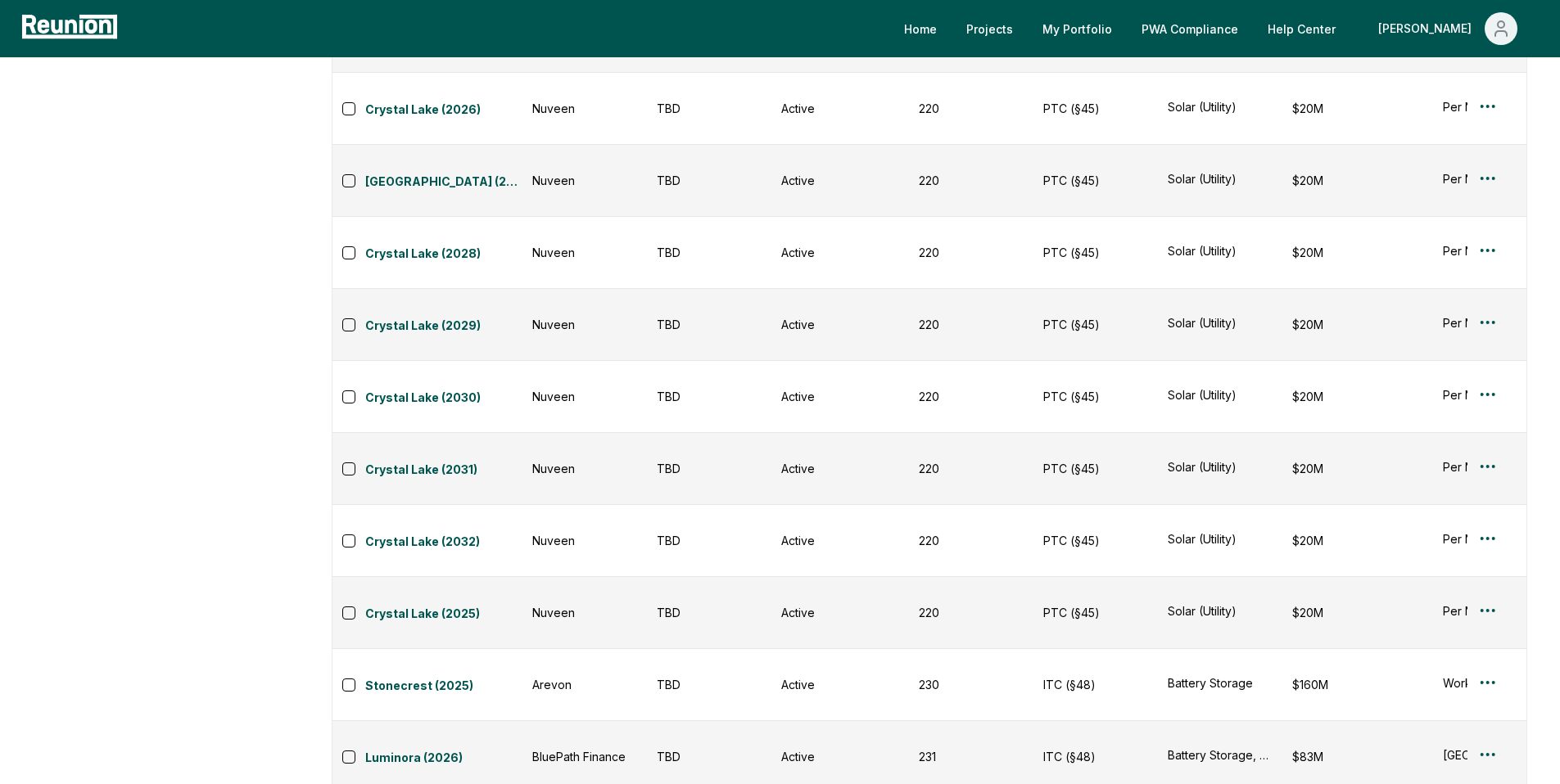
drag, startPoint x: 531, startPoint y: 683, endPoint x: 609, endPoint y: 686, distance: 78.1
copy div "Hecate Grid"
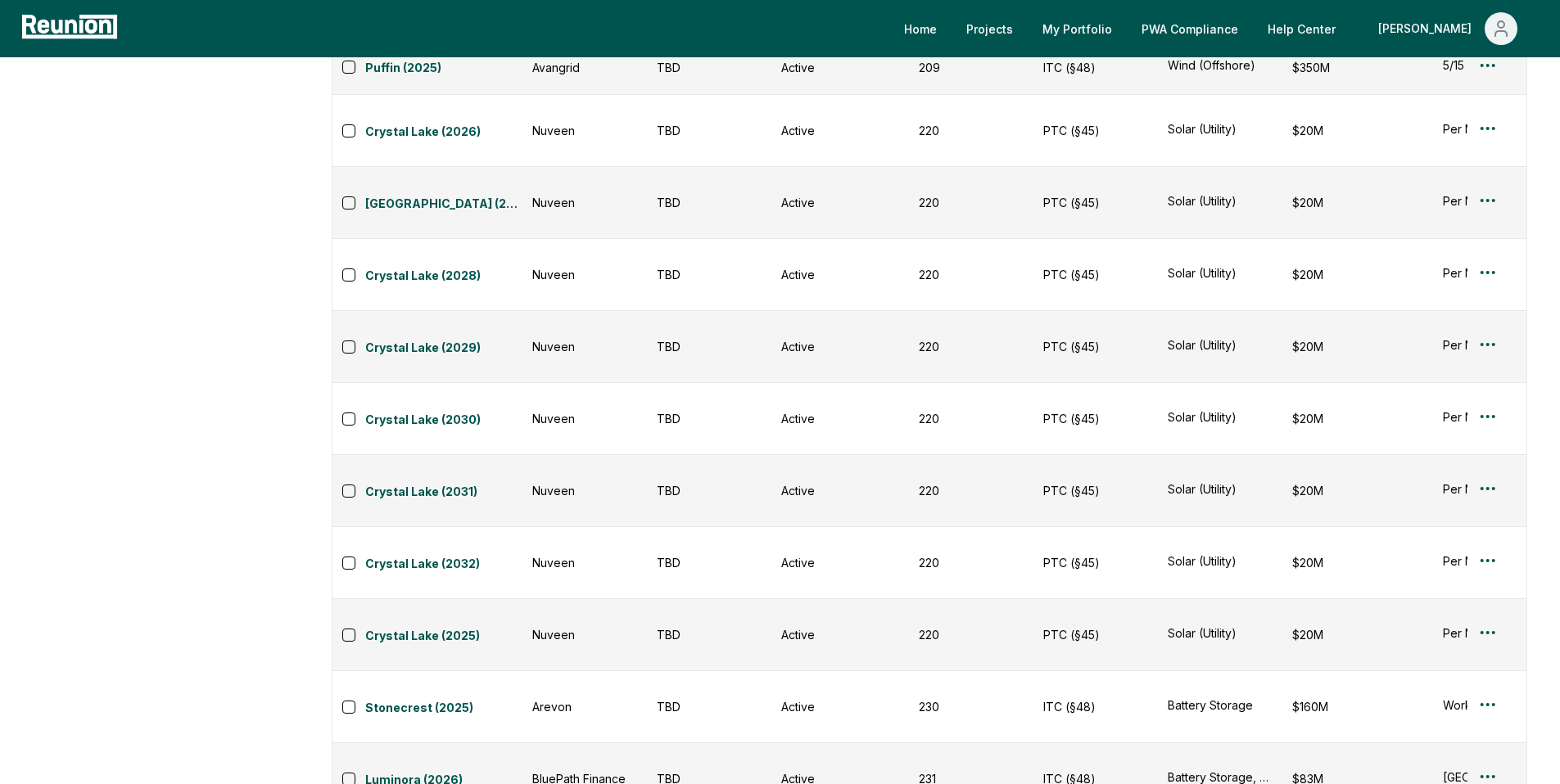
scroll to position [1705, 0]
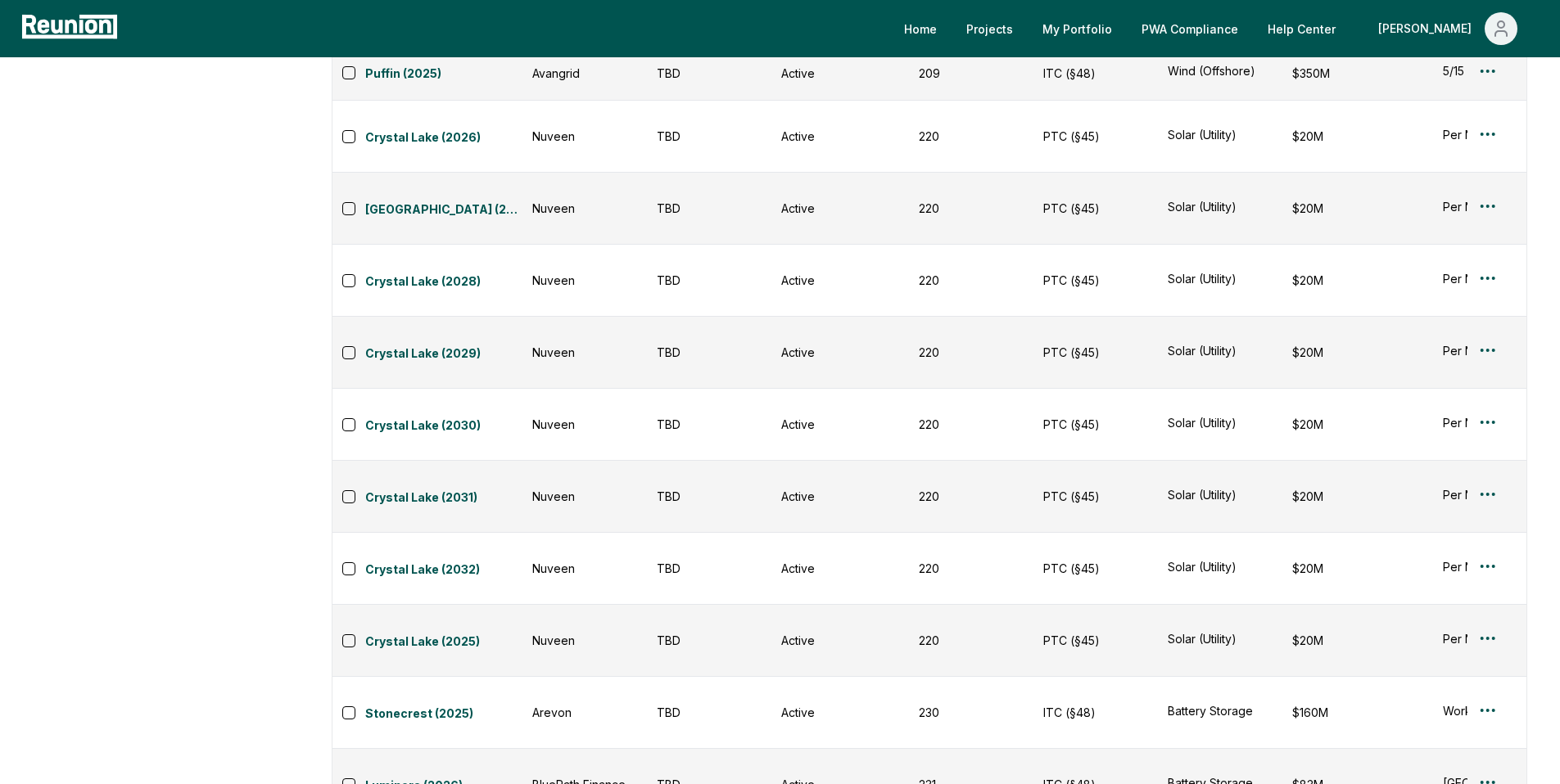
scroll to position [1692, 0]
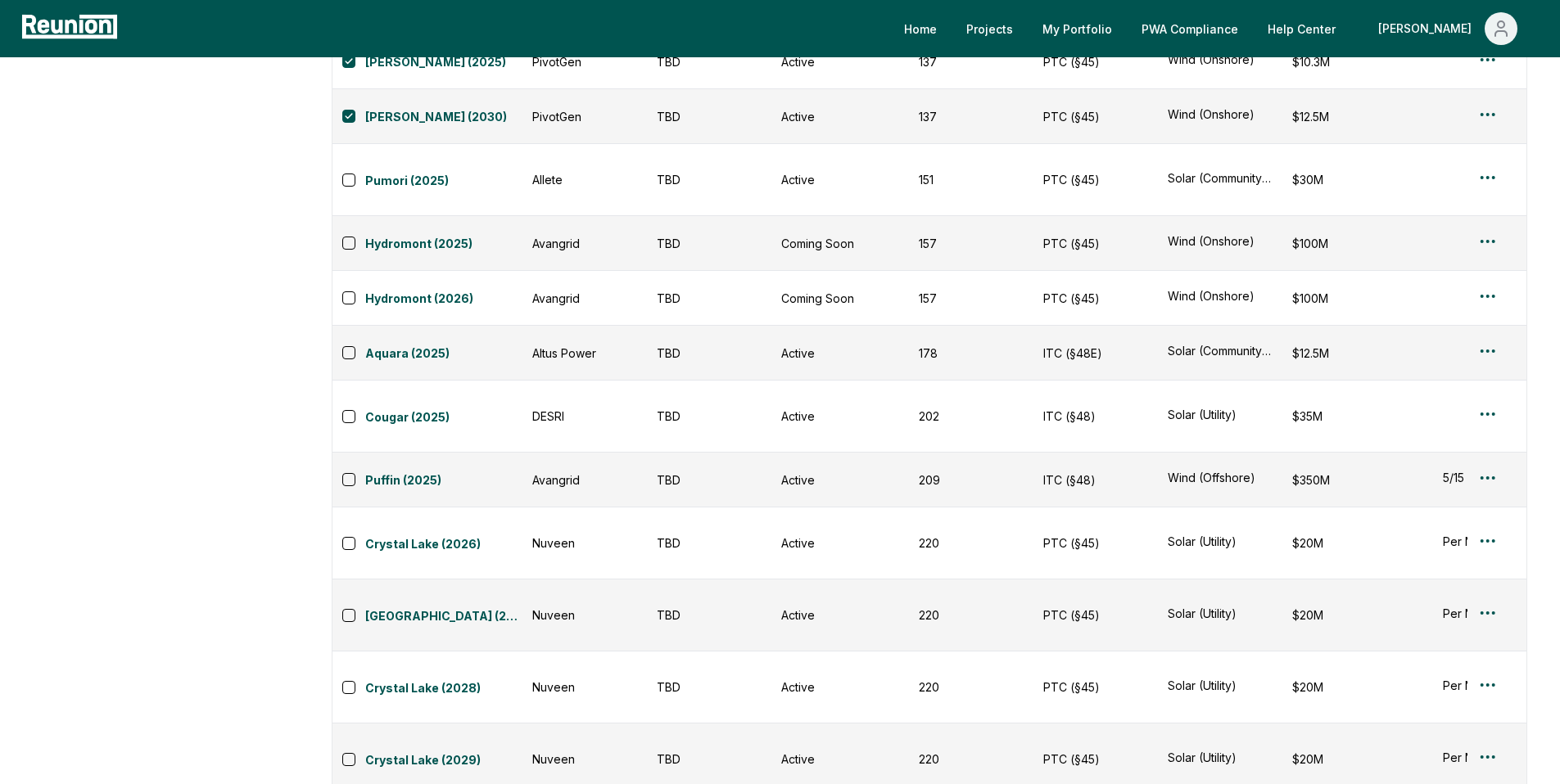
scroll to position [1292, 0]
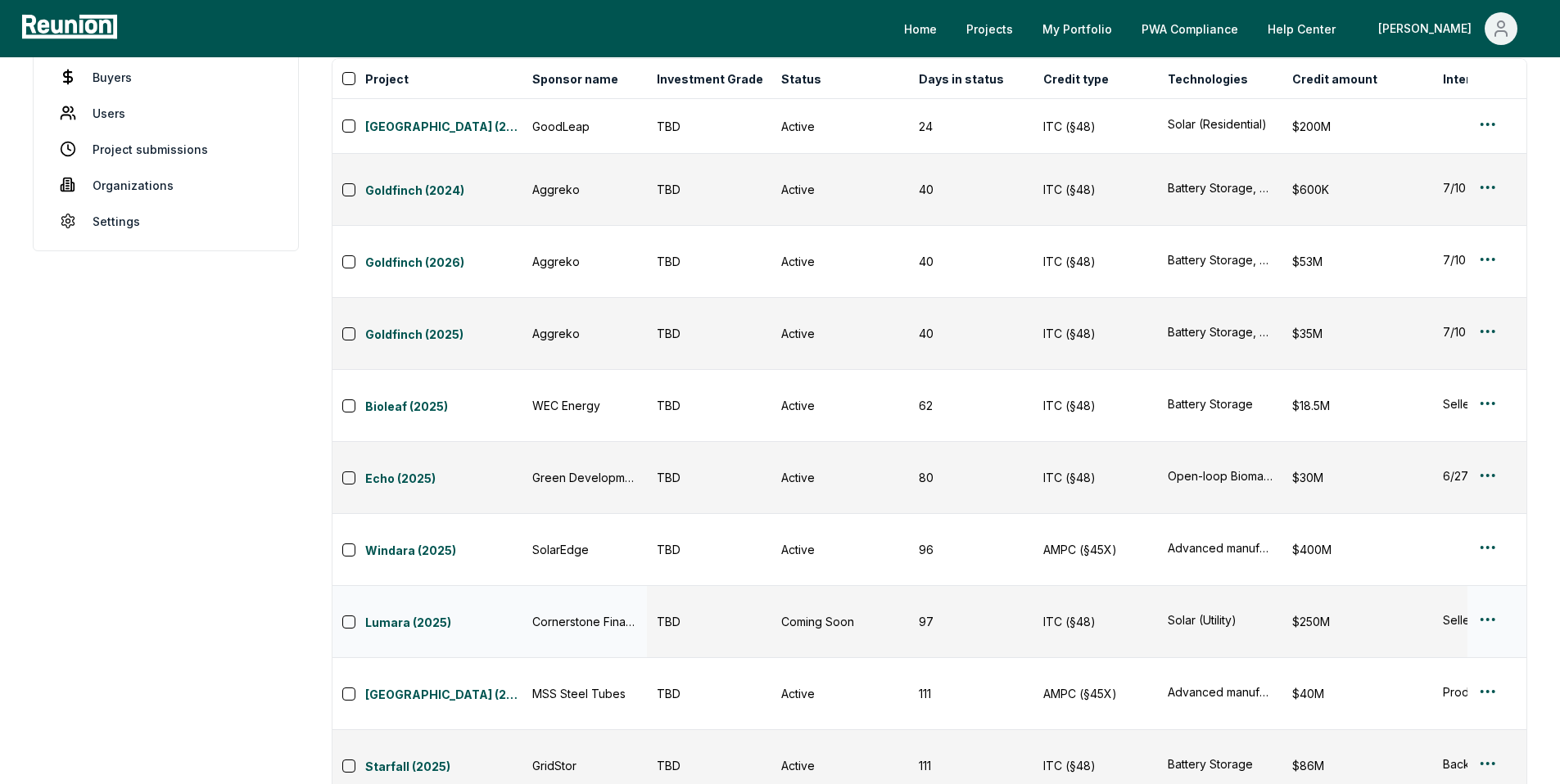
scroll to position [178, 0]
click at [348, 400] on button "button" at bounding box center [349, 406] width 13 height 13
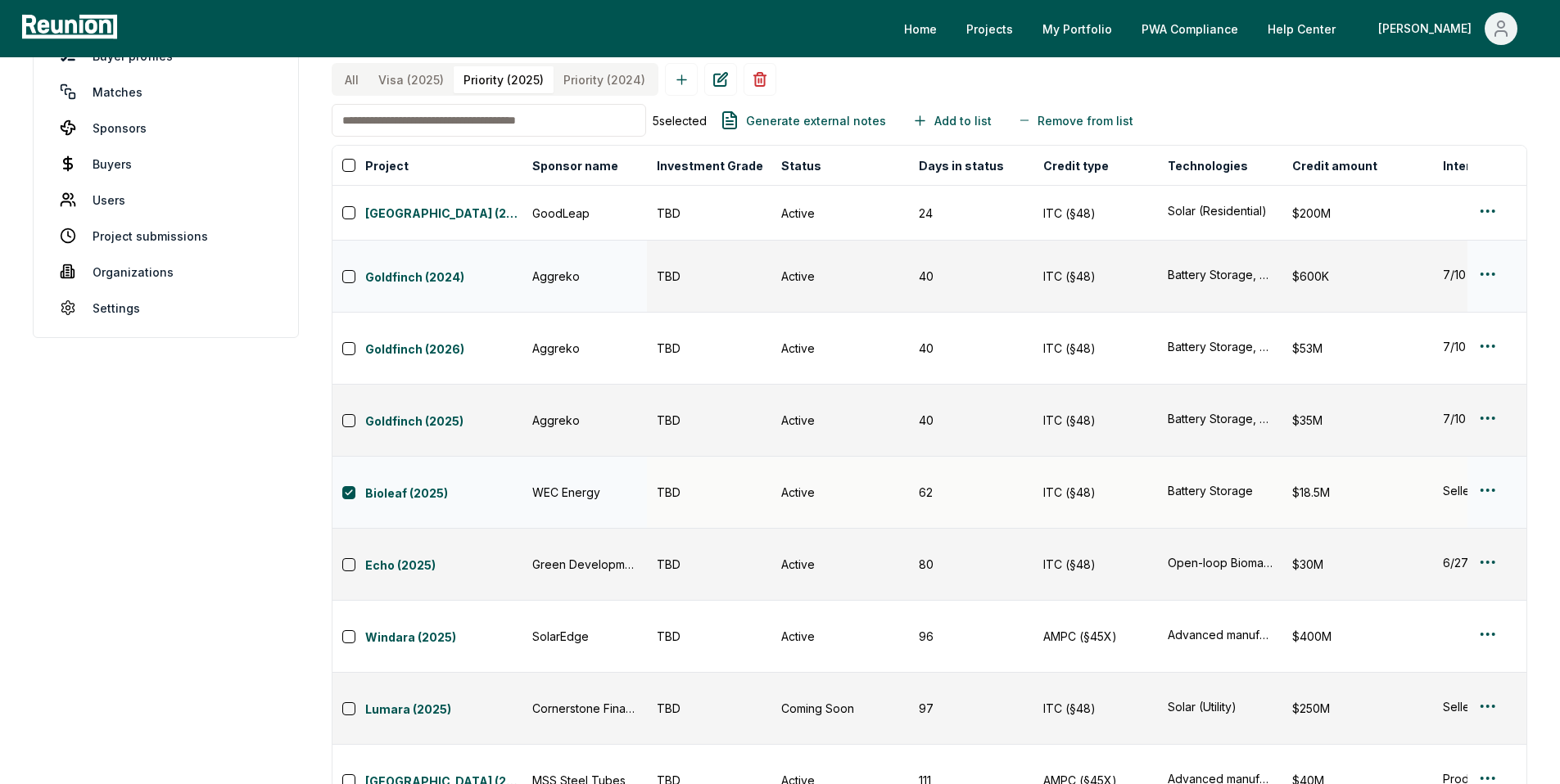
scroll to position [0, 0]
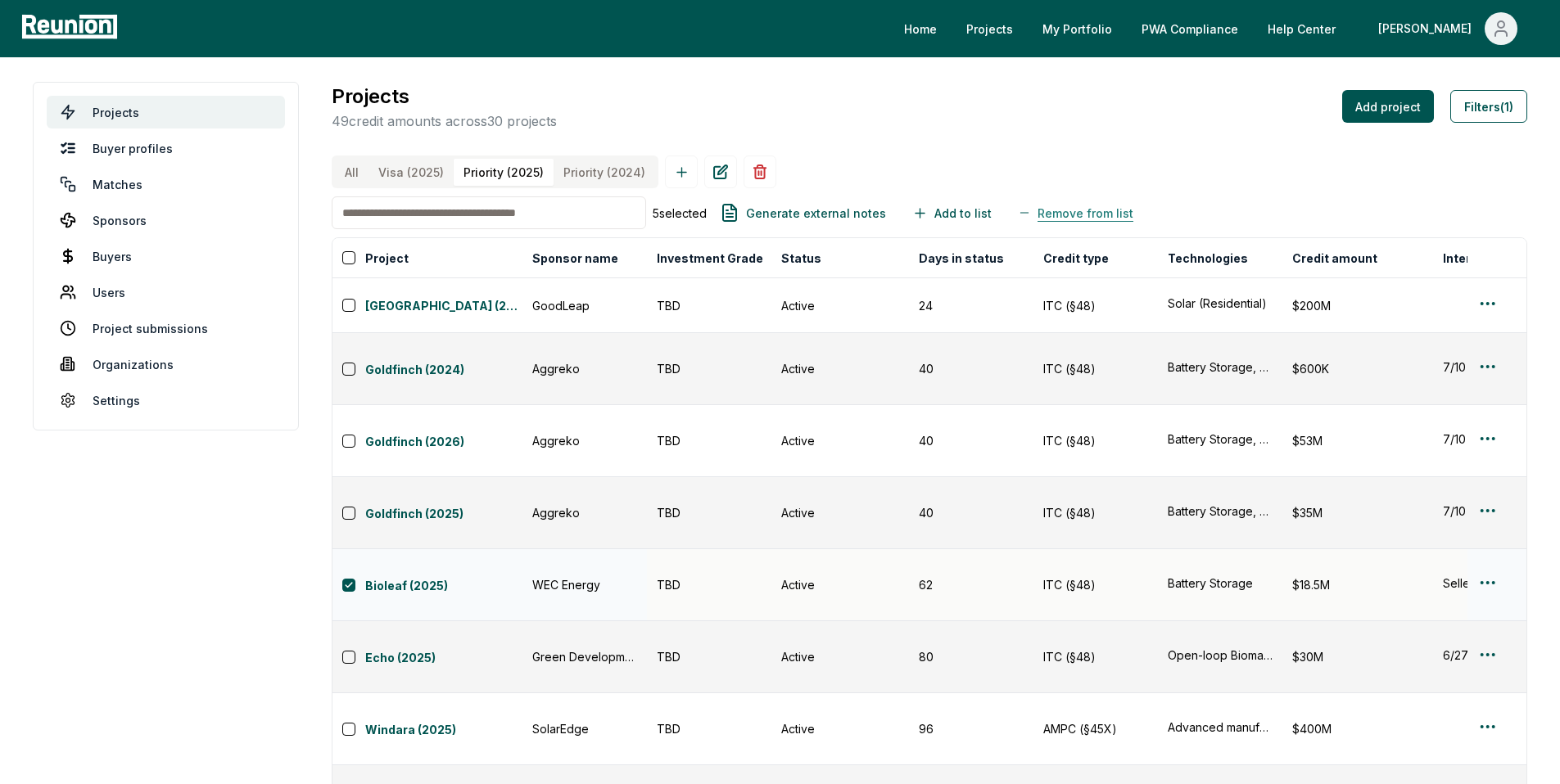
click at [1069, 222] on p "Remove from list" at bounding box center [1085, 213] width 96 height 18
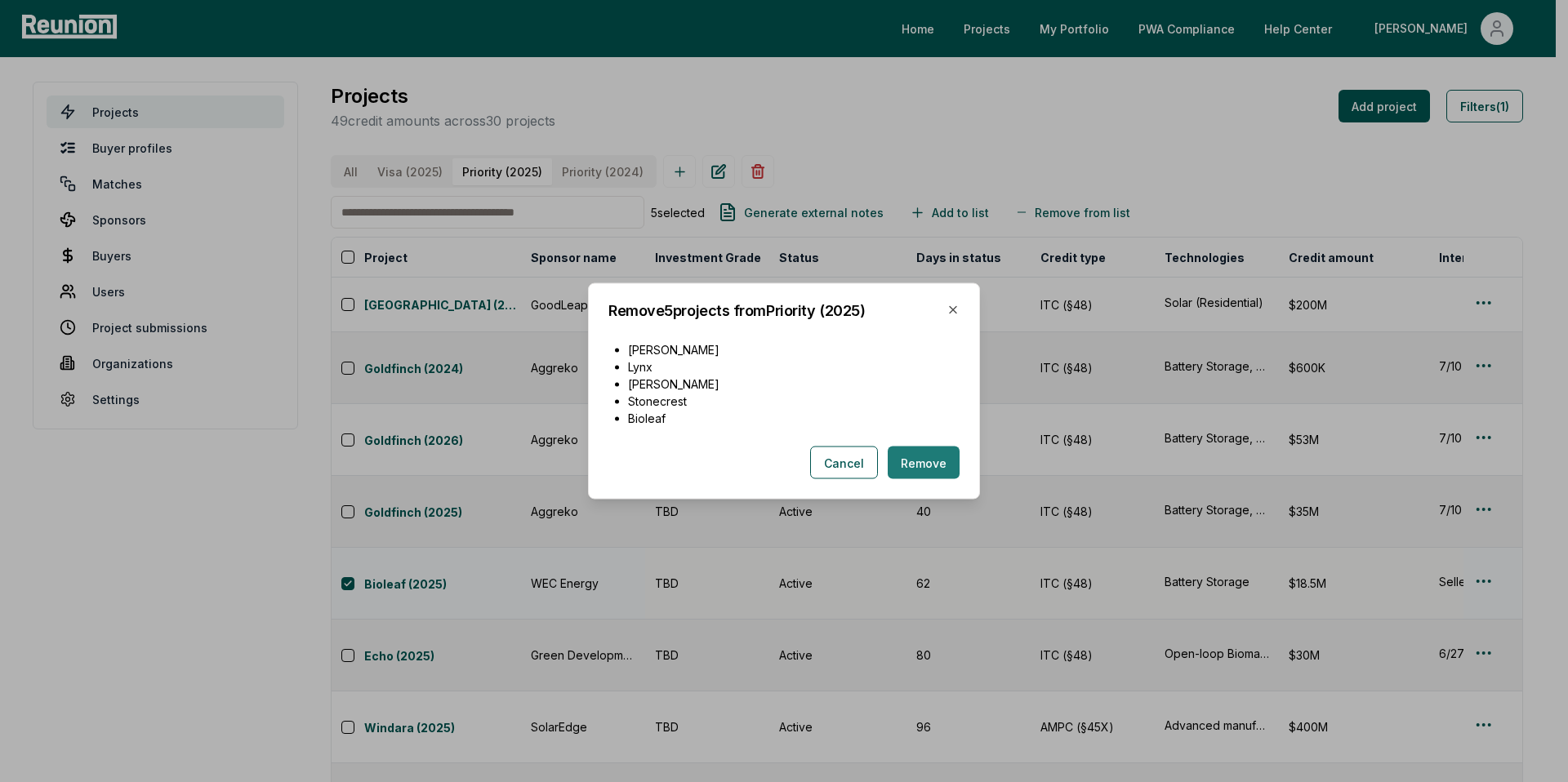
click at [913, 461] on button "Remove" at bounding box center [923, 462] width 72 height 32
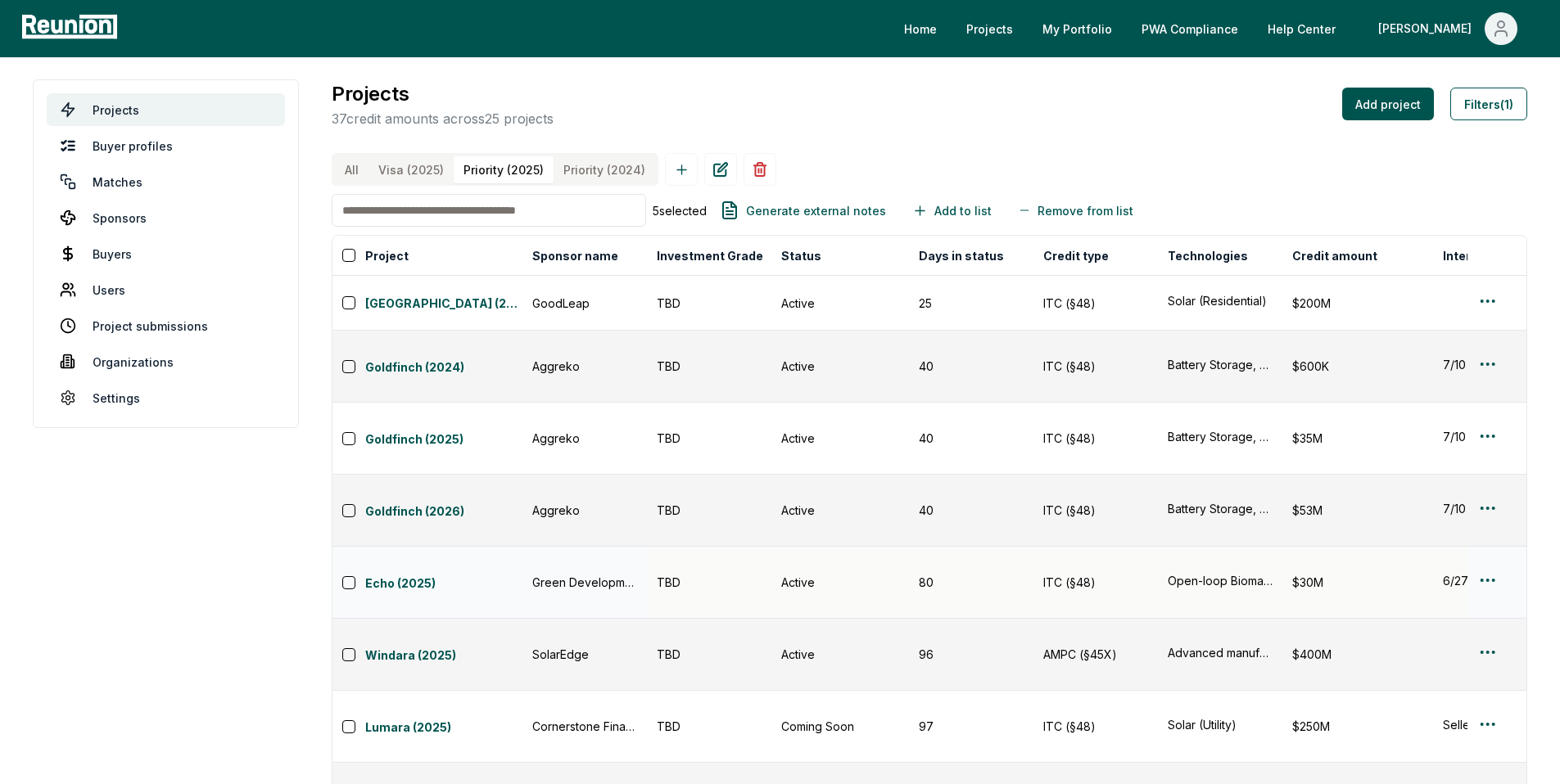
scroll to position [4, 0]
click at [355, 164] on button "All" at bounding box center [351, 169] width 33 height 27
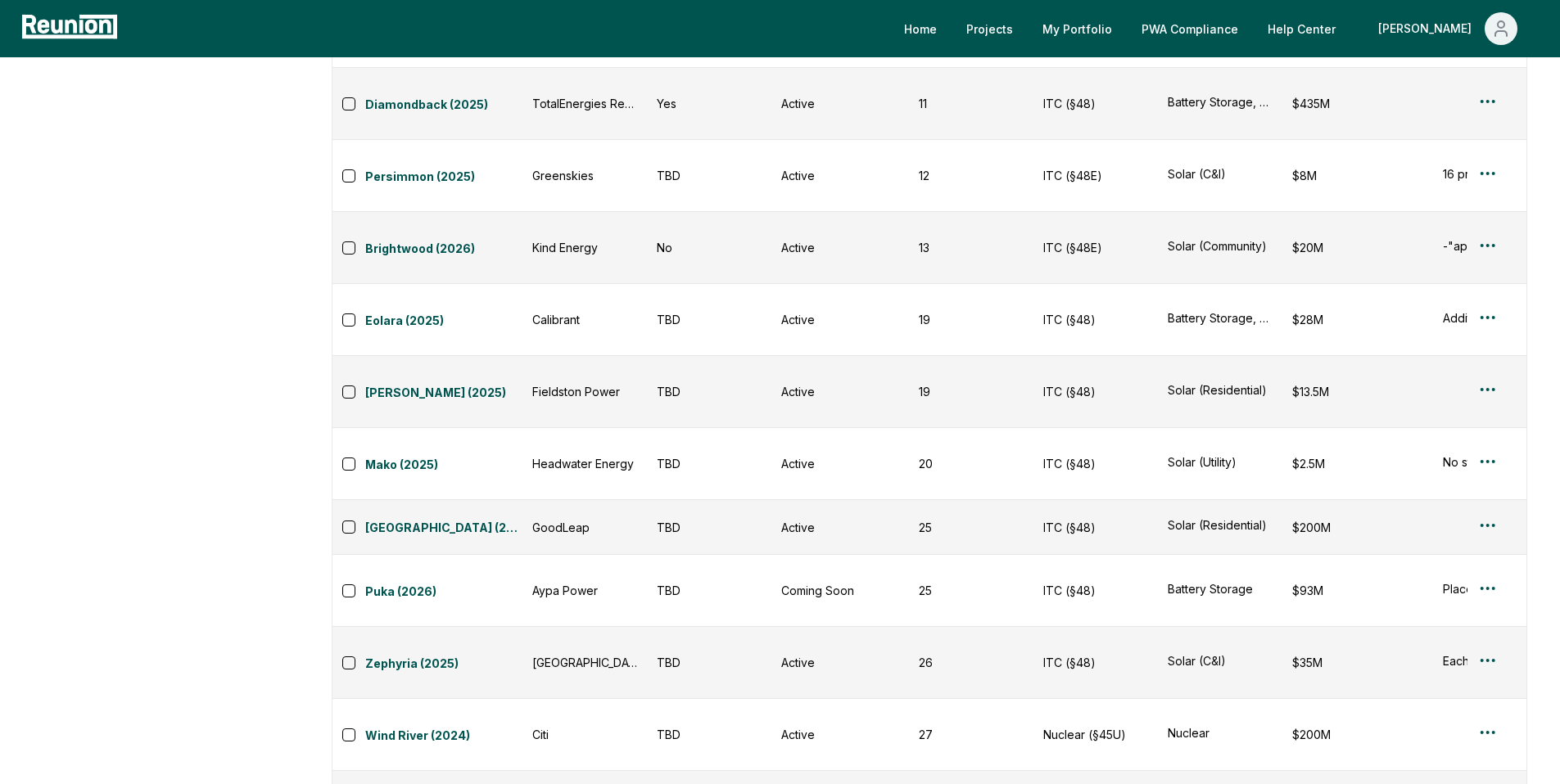
scroll to position [1147, 0]
